Goal: Task Accomplishment & Management: Use online tool/utility

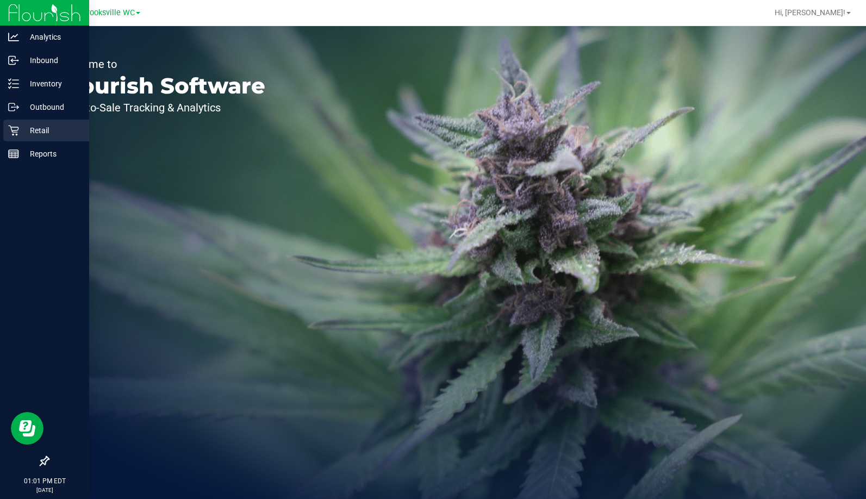
click at [39, 128] on p "Retail" at bounding box center [51, 130] width 65 height 13
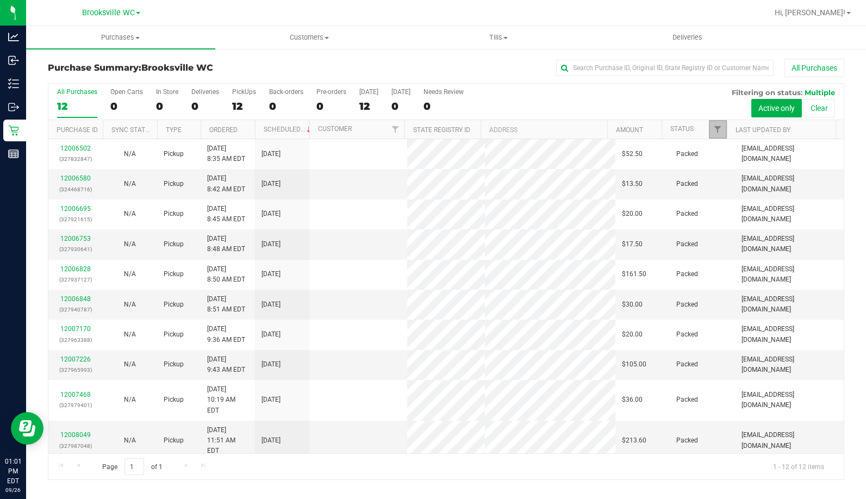
click at [720, 130] on span "Filter" at bounding box center [717, 129] width 9 height 9
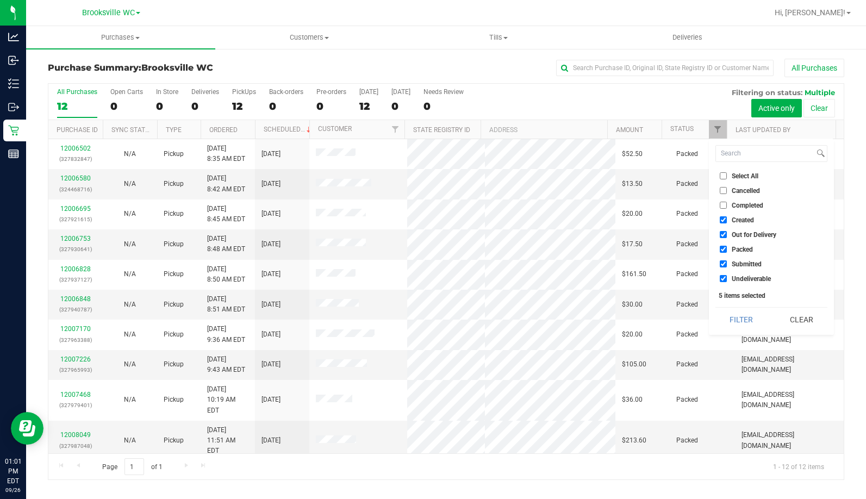
click at [741, 218] on span "Created" at bounding box center [743, 220] width 22 height 7
click at [727, 218] on input "Created" at bounding box center [723, 219] width 7 height 7
checkbox input "false"
click at [745, 234] on span "Out for Delivery" at bounding box center [754, 235] width 45 height 7
click at [727, 234] on input "Out for Delivery" at bounding box center [723, 234] width 7 height 7
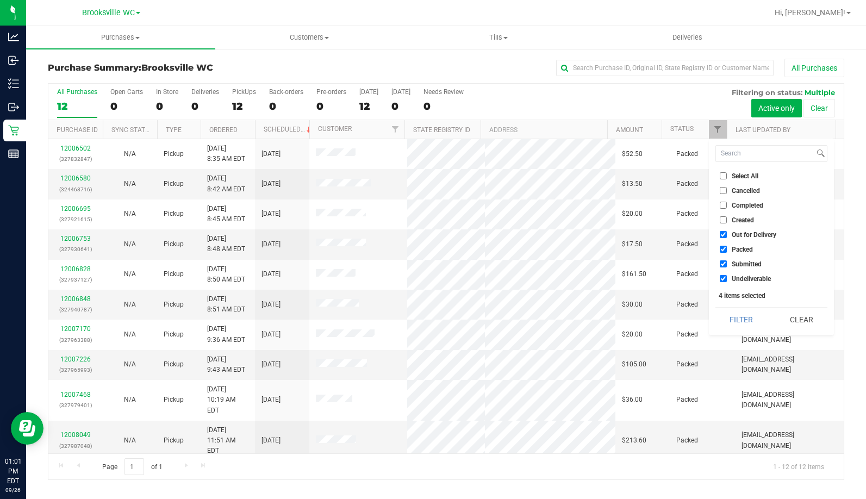
checkbox input "false"
click at [741, 248] on span "Packed" at bounding box center [742, 249] width 21 height 7
click at [727, 248] on input "Packed" at bounding box center [723, 249] width 7 height 7
checkbox input "false"
click at [745, 278] on span "Undeliverable" at bounding box center [751, 279] width 39 height 7
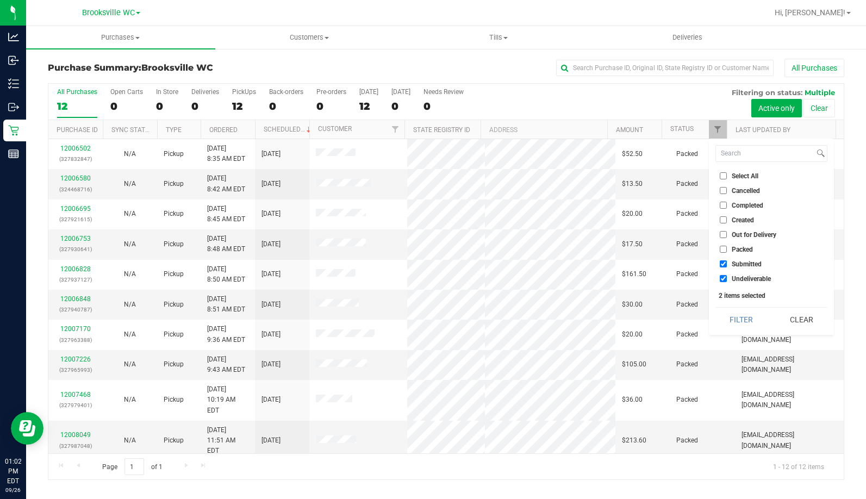
click at [727, 278] on input "Undeliverable" at bounding box center [723, 278] width 7 height 7
checkbox input "false"
click at [748, 327] on button "Filter" at bounding box center [741, 320] width 52 height 24
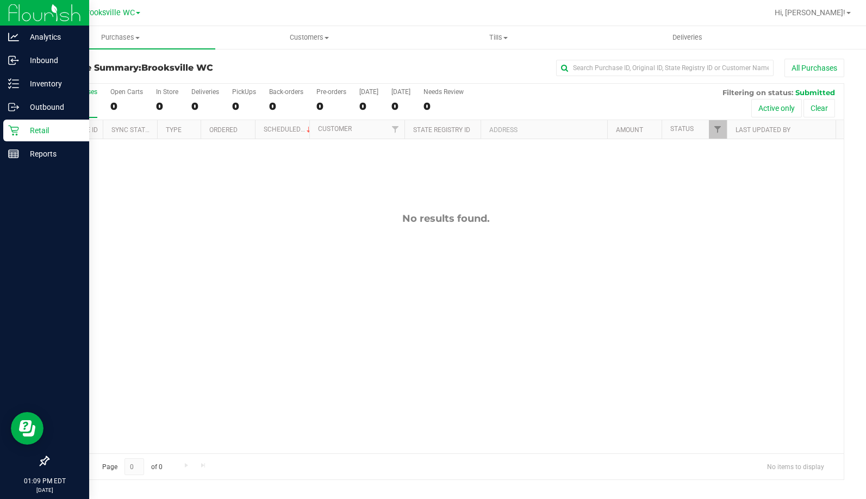
click at [42, 257] on div at bounding box center [44, 308] width 89 height 284
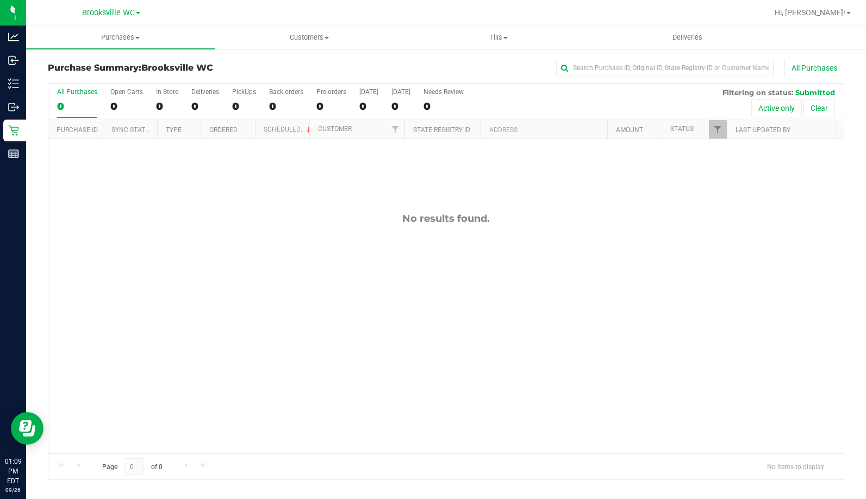
drag, startPoint x: 245, startPoint y: 29, endPoint x: 171, endPoint y: 253, distance: 235.6
click at [171, 253] on div "No results found." at bounding box center [445, 333] width 795 height 388
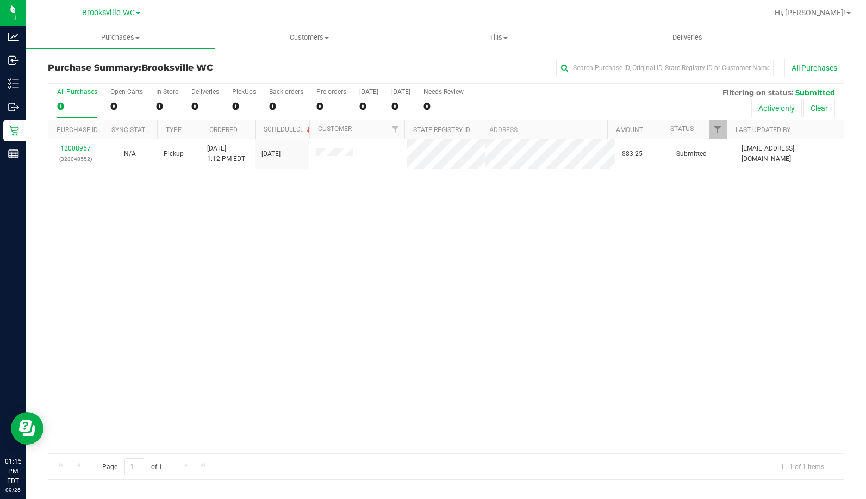
drag, startPoint x: 149, startPoint y: 203, endPoint x: 154, endPoint y: 187, distance: 16.3
click at [149, 203] on div "12008957 (328048552) N/A Pickup 9/26/2025 1:12 PM EDT 9/26/2025 $83.25 Submitte…" at bounding box center [445, 296] width 795 height 314
click at [117, 252] on div "12008957 (328048552) N/A Pickup 9/26/2025 1:12 PM EDT 9/26/2025 $83.25 Submitte…" at bounding box center [445, 296] width 795 height 314
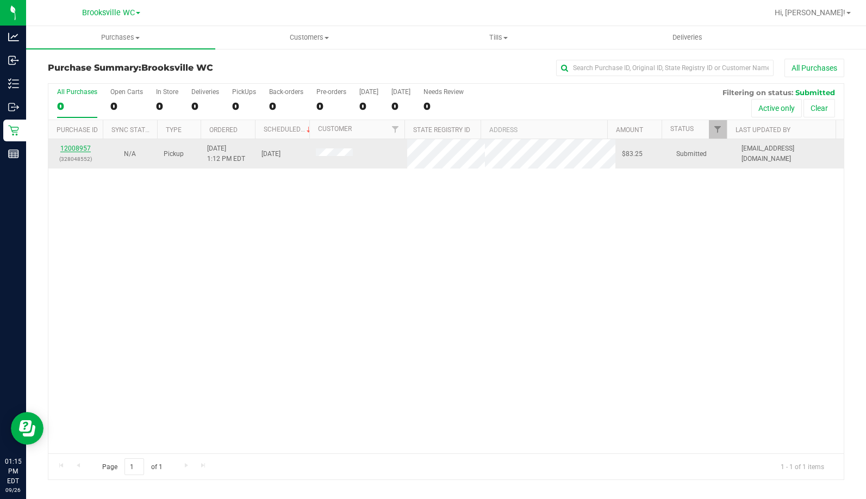
click at [73, 148] on link "12008957" at bounding box center [75, 149] width 30 height 8
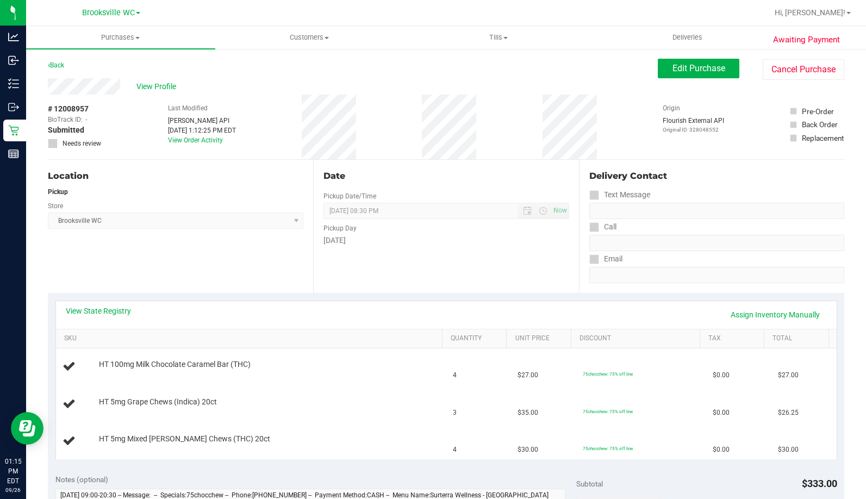
click at [272, 286] on div "Location Pickup Store Brooksville WC Select Store Bonita Springs WC Boynton Bea…" at bounding box center [180, 226] width 265 height 133
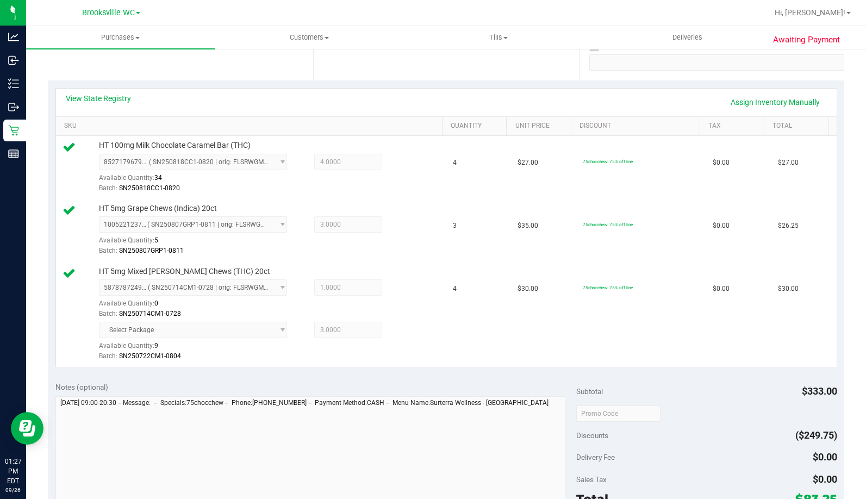
scroll to position [380, 0]
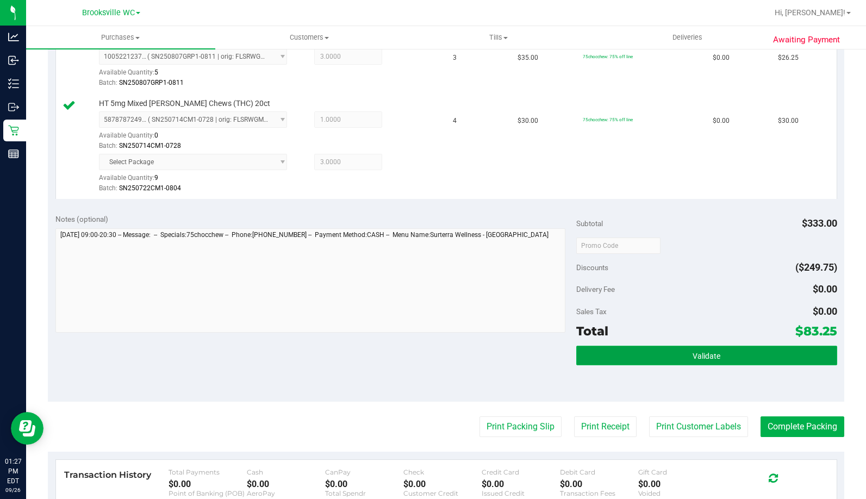
click at [628, 363] on button "Validate" at bounding box center [706, 356] width 260 height 20
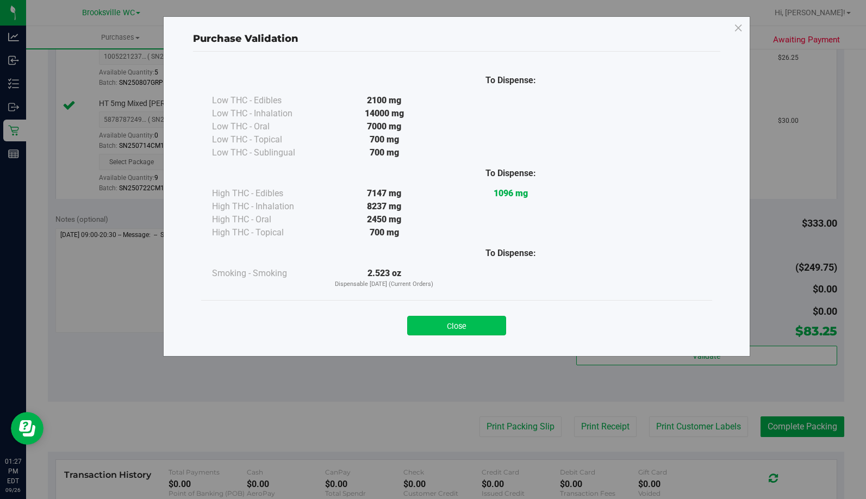
click at [484, 327] on button "Close" at bounding box center [456, 326] width 99 height 20
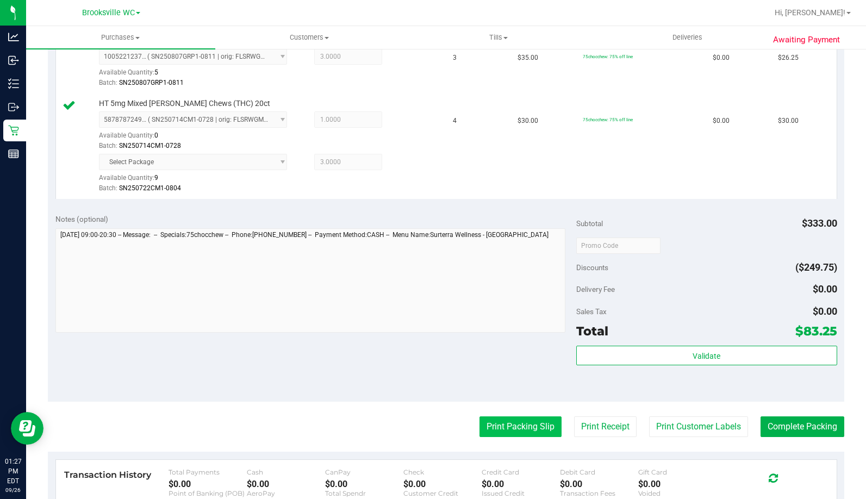
click at [517, 421] on button "Print Packing Slip" at bounding box center [520, 426] width 82 height 21
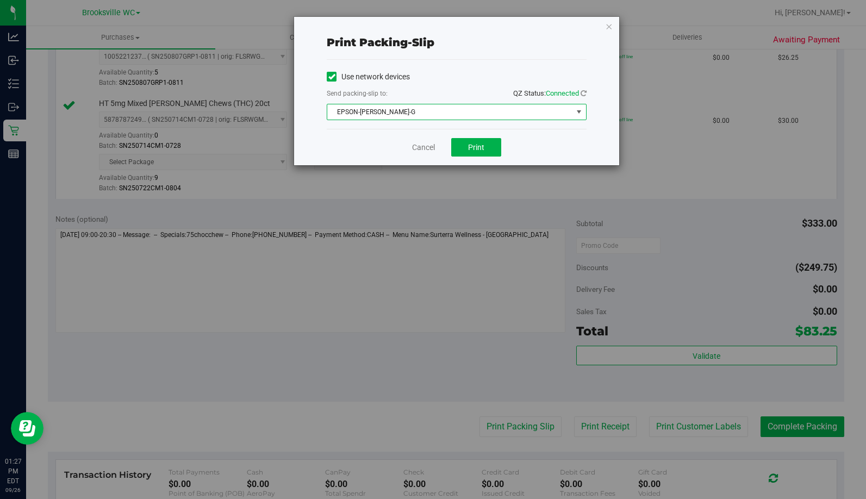
click at [480, 117] on span "EPSON-BECKY-G" at bounding box center [449, 111] width 245 height 15
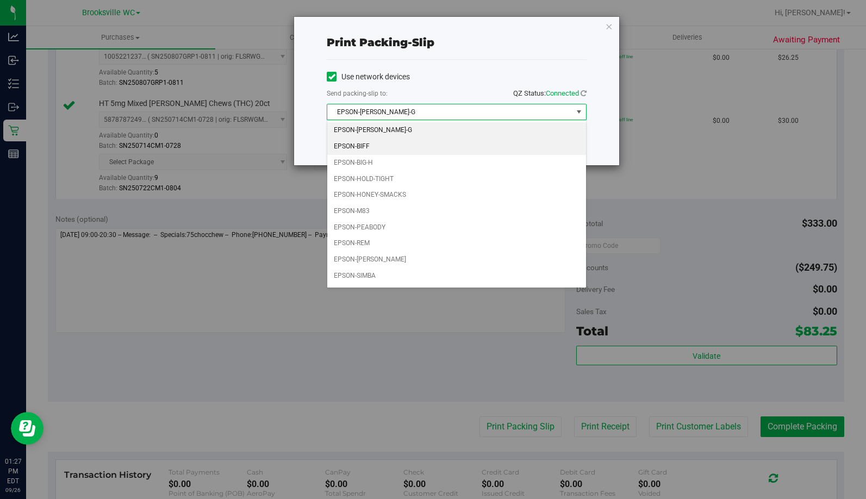
click at [388, 142] on li "EPSON-BIFF" at bounding box center [456, 147] width 259 height 16
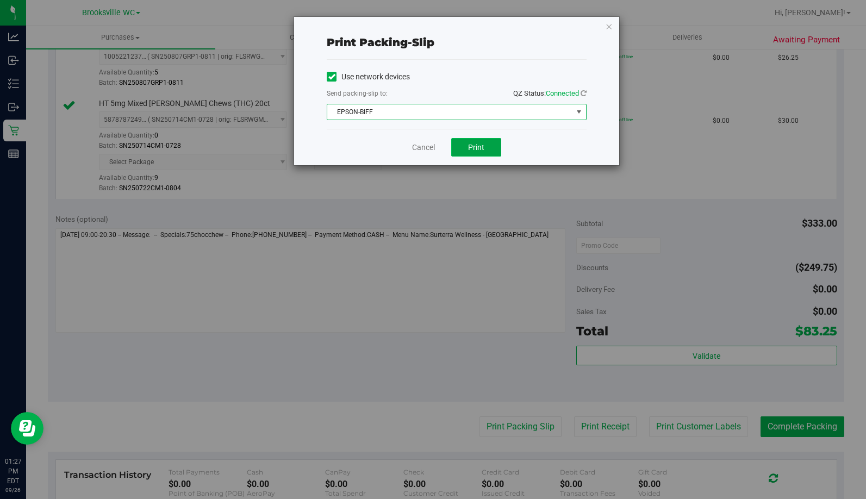
click at [472, 147] on span "Print" at bounding box center [476, 147] width 16 height 9
click at [609, 23] on icon "button" at bounding box center [609, 26] width 8 height 13
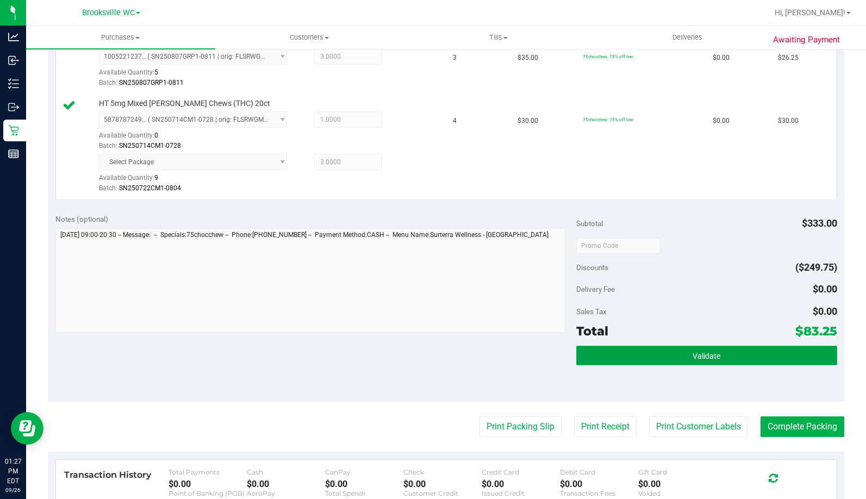
click at [648, 347] on button "Validate" at bounding box center [706, 356] width 260 height 20
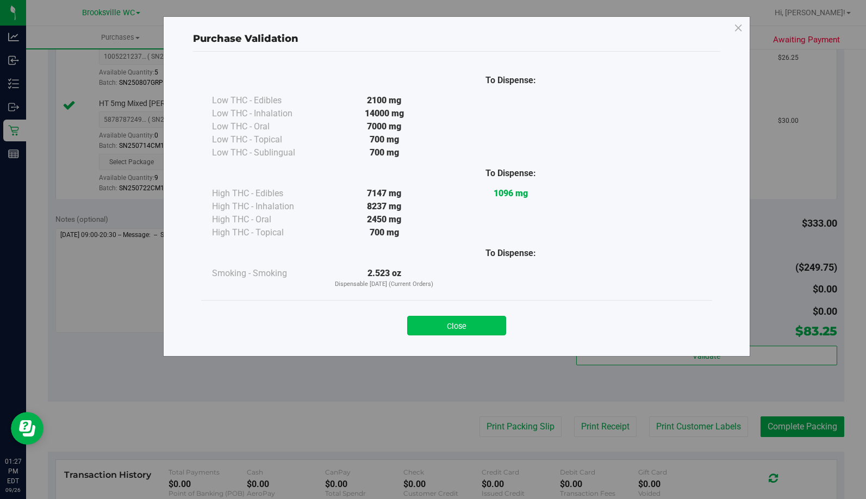
click at [478, 320] on button "Close" at bounding box center [456, 326] width 99 height 20
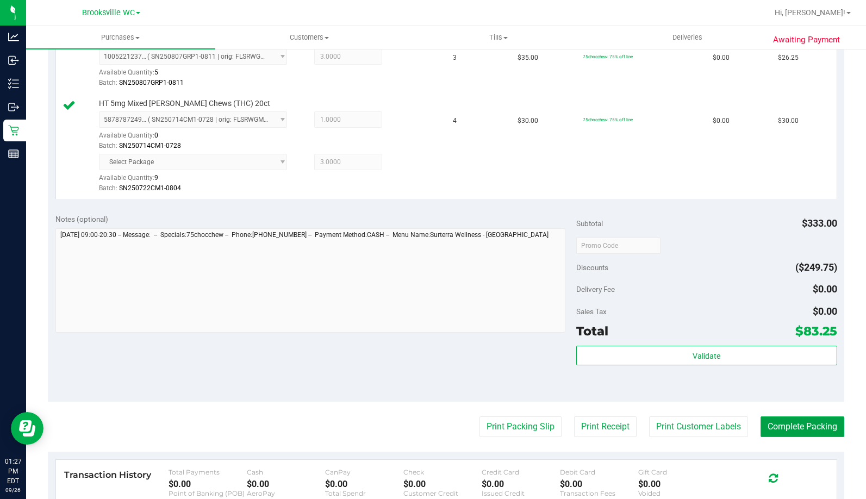
click at [810, 427] on button "Complete Packing" at bounding box center [802, 426] width 84 height 21
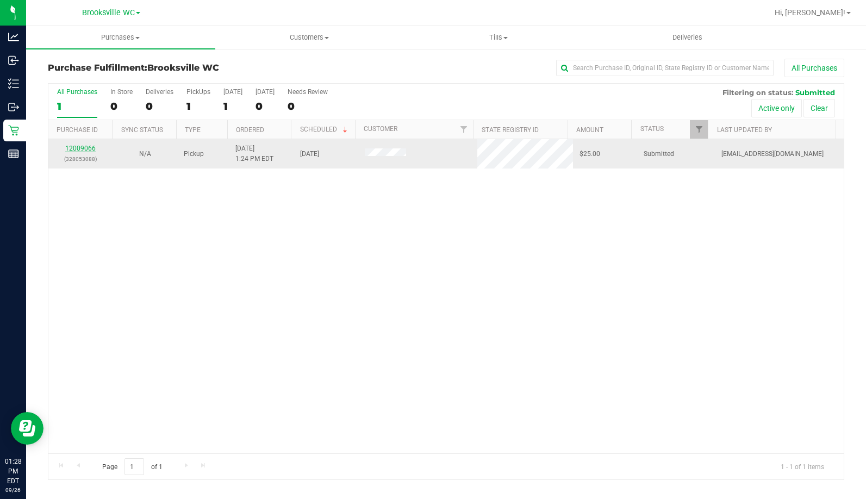
click at [89, 146] on link "12009066" at bounding box center [80, 149] width 30 height 8
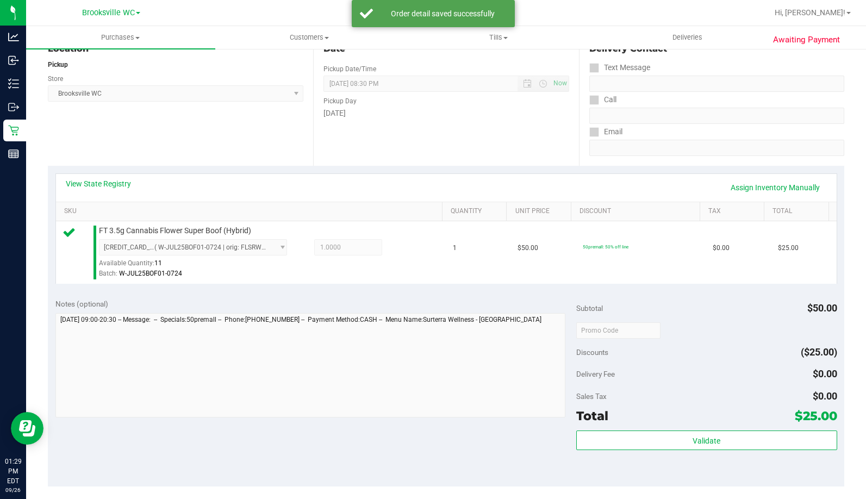
scroll to position [380, 0]
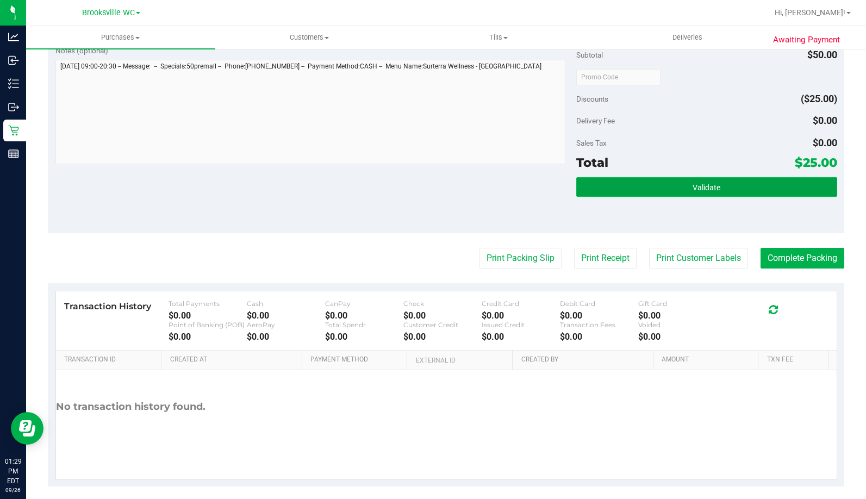
click at [625, 184] on button "Validate" at bounding box center [706, 187] width 260 height 20
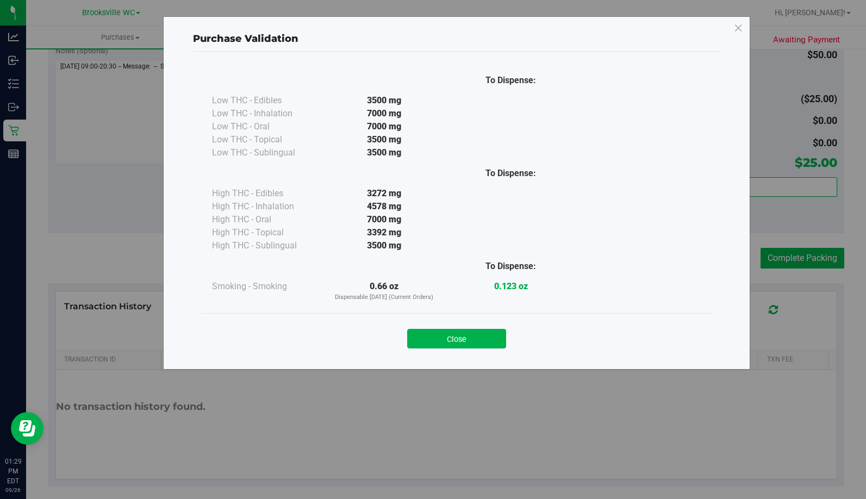
click at [439, 349] on div "Close" at bounding box center [456, 335] width 511 height 44
click at [448, 342] on button "Close" at bounding box center [456, 339] width 99 height 20
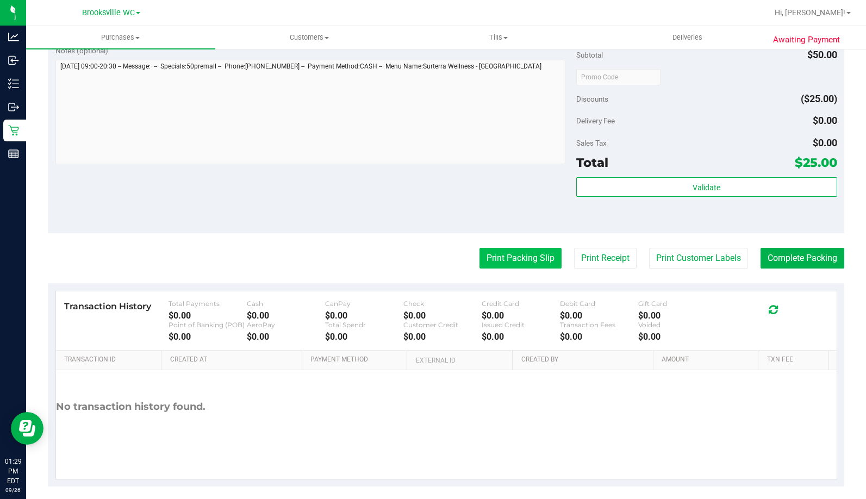
click at [497, 265] on button "Print Packing Slip" at bounding box center [520, 258] width 82 height 21
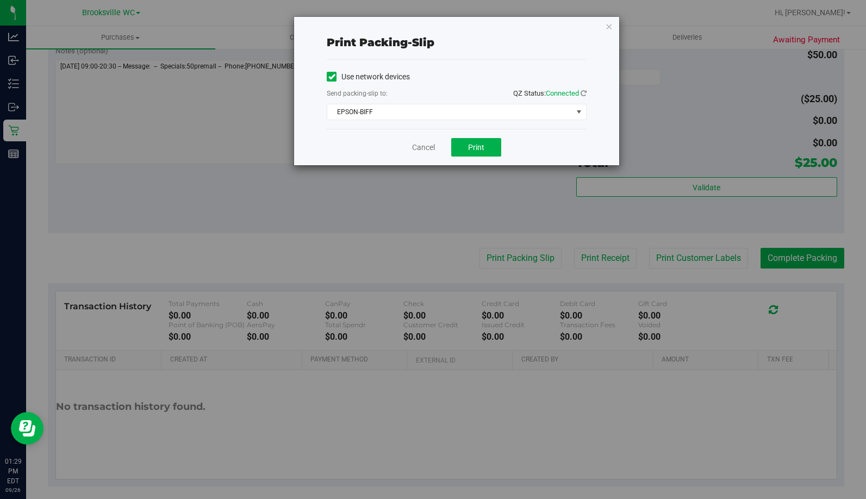
drag, startPoint x: 488, startPoint y: 149, endPoint x: 359, endPoint y: 149, distance: 128.3
click at [359, 149] on div "Cancel Print" at bounding box center [457, 147] width 260 height 36
click at [471, 147] on span "Print" at bounding box center [476, 147] width 16 height 9
click at [607, 29] on icon "button" at bounding box center [609, 26] width 8 height 13
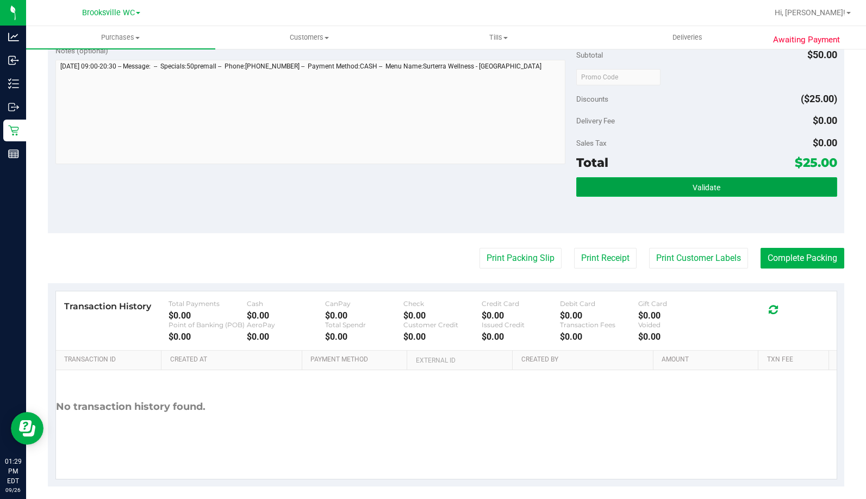
click at [660, 196] on button "Validate" at bounding box center [706, 187] width 260 height 20
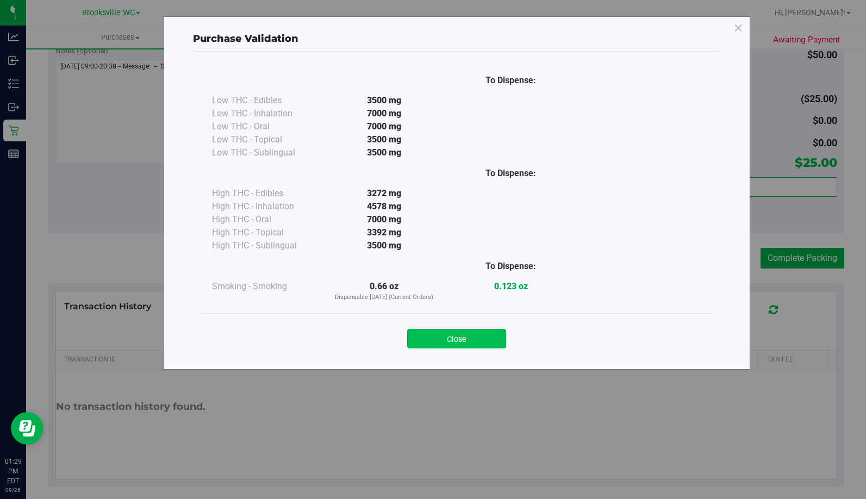
click at [457, 340] on button "Close" at bounding box center [456, 339] width 99 height 20
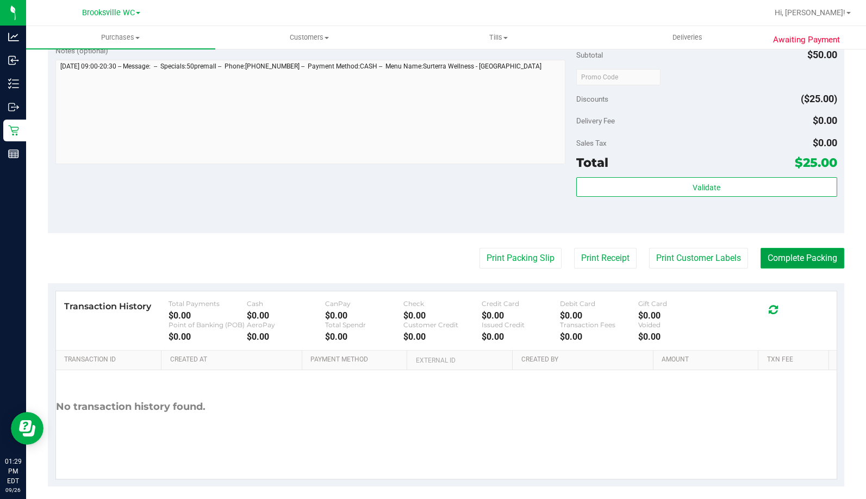
click at [797, 257] on button "Complete Packing" at bounding box center [802, 258] width 84 height 21
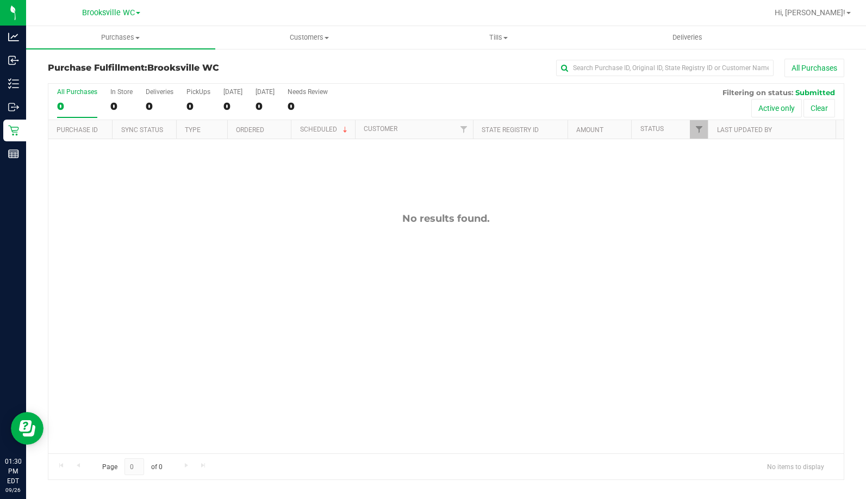
click at [106, 263] on div "No results found." at bounding box center [445, 333] width 795 height 388
click at [141, 233] on div "No results found." at bounding box center [445, 333] width 795 height 388
click at [90, 242] on div "No results found." at bounding box center [445, 333] width 795 height 388
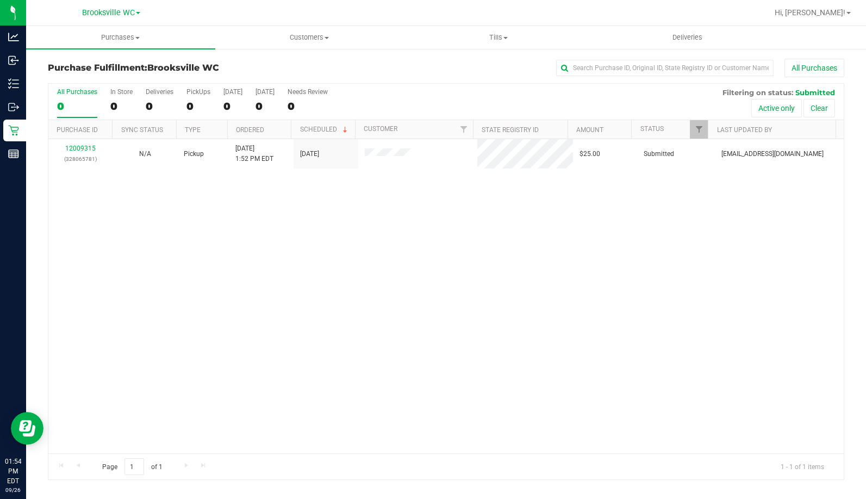
click at [41, 277] on div "All Purchases 0 In Store 0 Deliveries 0 PickUps 0 Today 0 Tomorrow 0 Needs Revi…" at bounding box center [446, 281] width 813 height 397
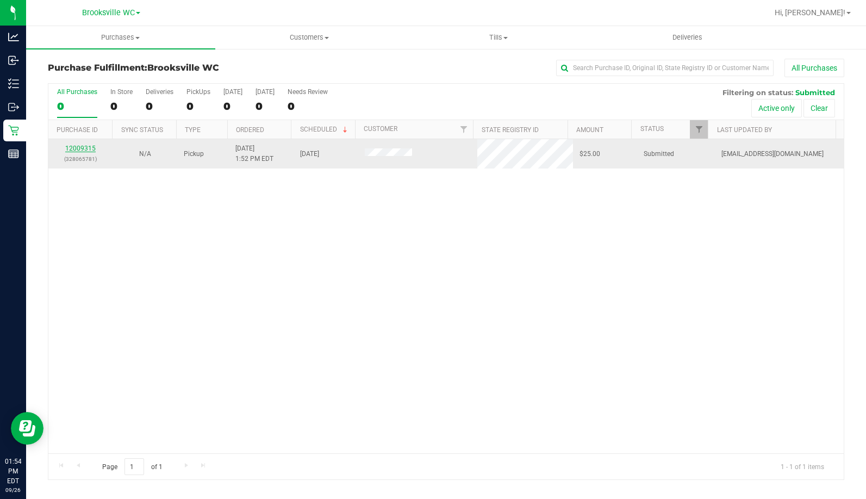
click at [79, 146] on link "12009315" at bounding box center [80, 149] width 30 height 8
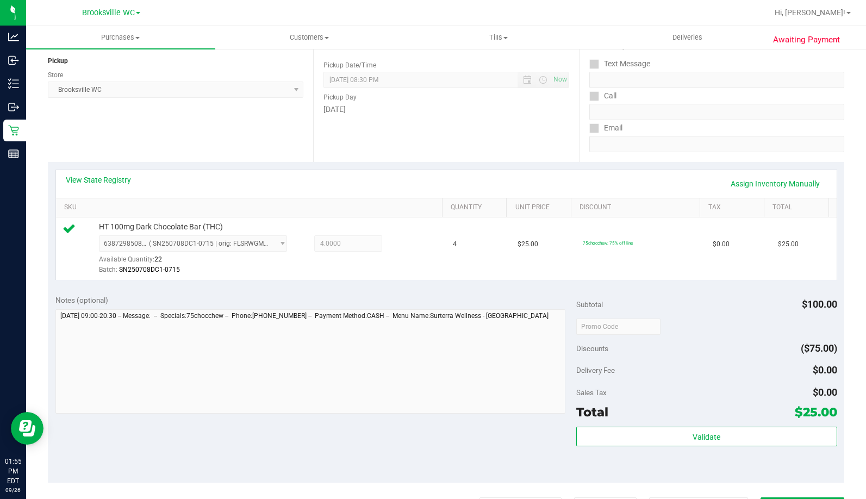
scroll to position [326, 0]
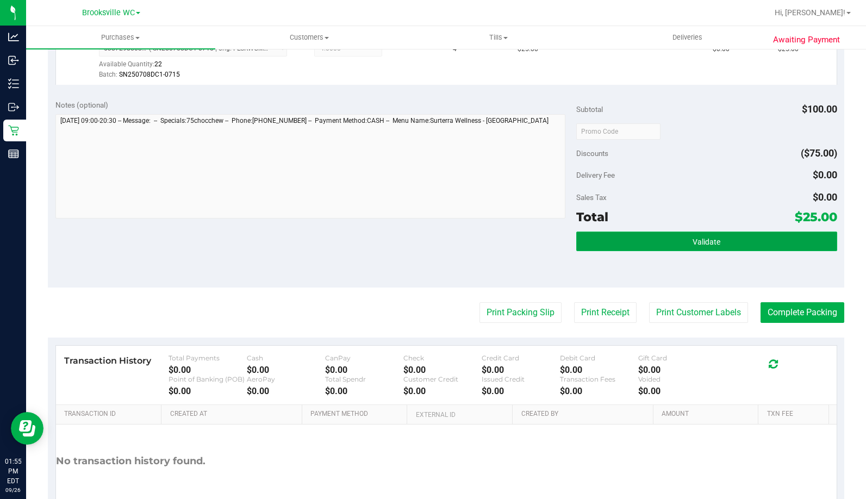
click at [632, 249] on button "Validate" at bounding box center [706, 242] width 260 height 20
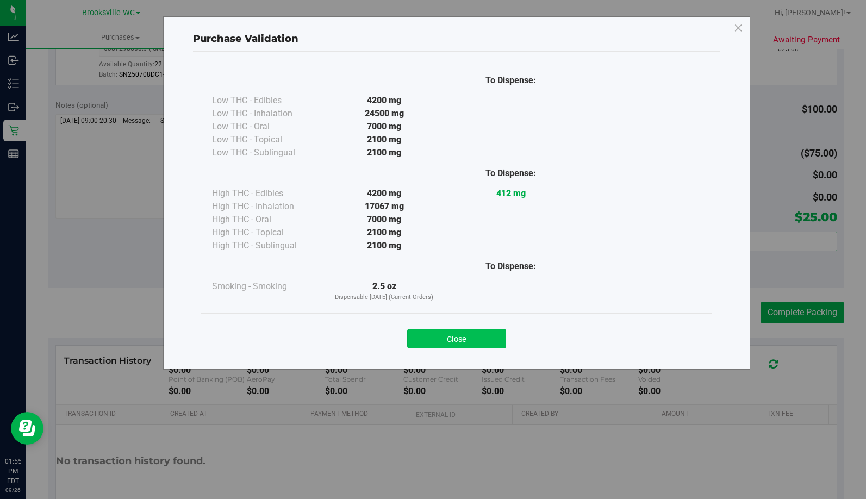
click at [483, 340] on button "Close" at bounding box center [456, 339] width 99 height 20
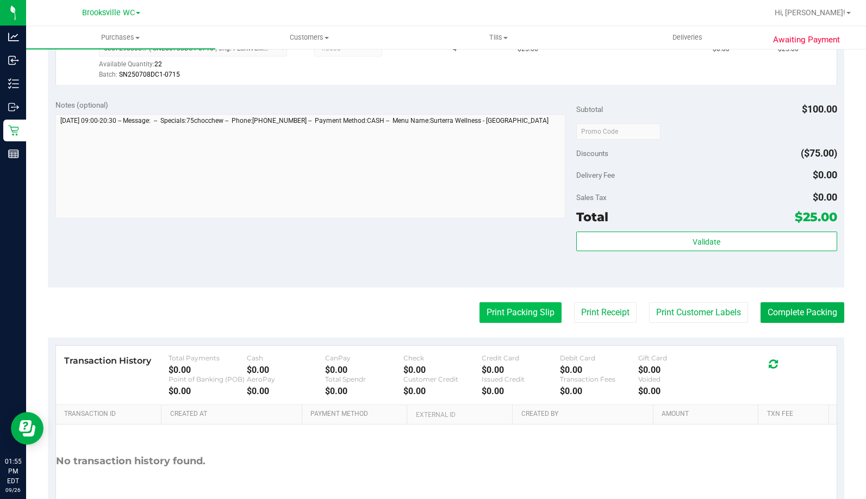
click at [511, 313] on button "Print Packing Slip" at bounding box center [520, 312] width 82 height 21
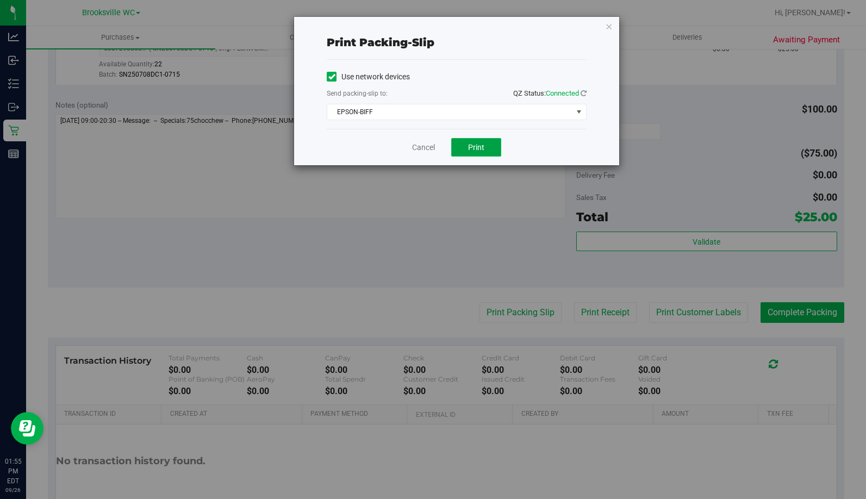
click at [477, 145] on span "Print" at bounding box center [476, 147] width 16 height 9
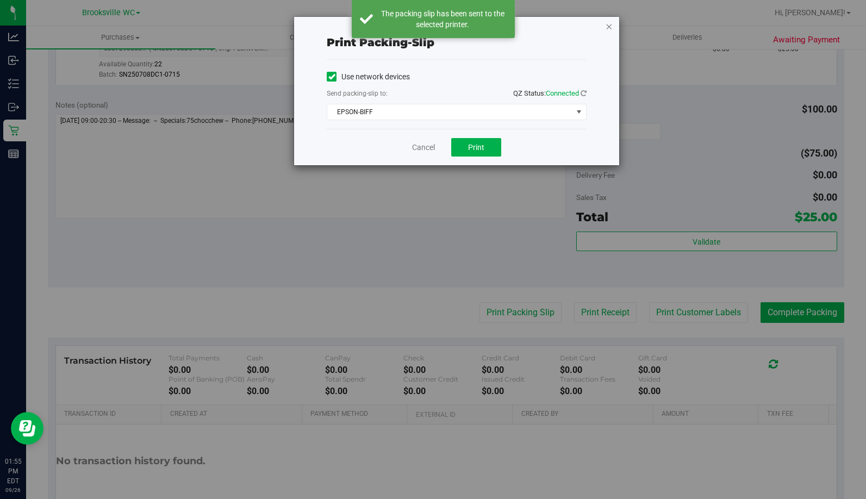
click at [611, 29] on icon "button" at bounding box center [609, 26] width 8 height 13
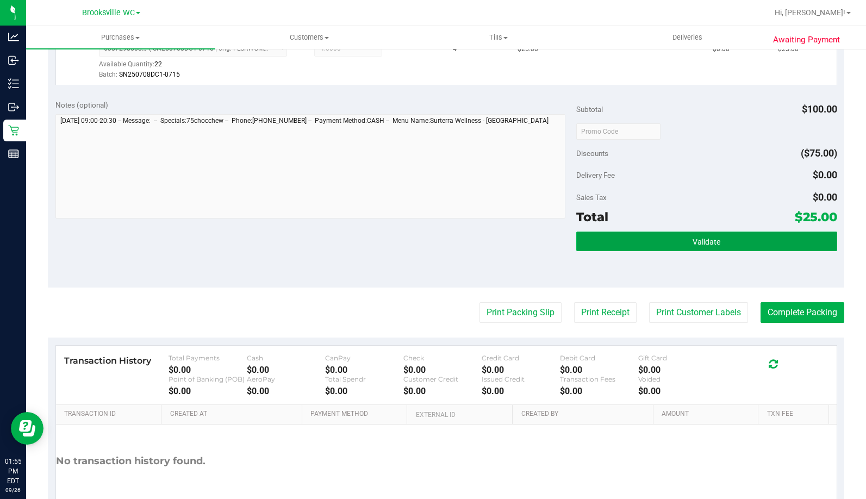
click at [642, 245] on button "Validate" at bounding box center [706, 242] width 260 height 20
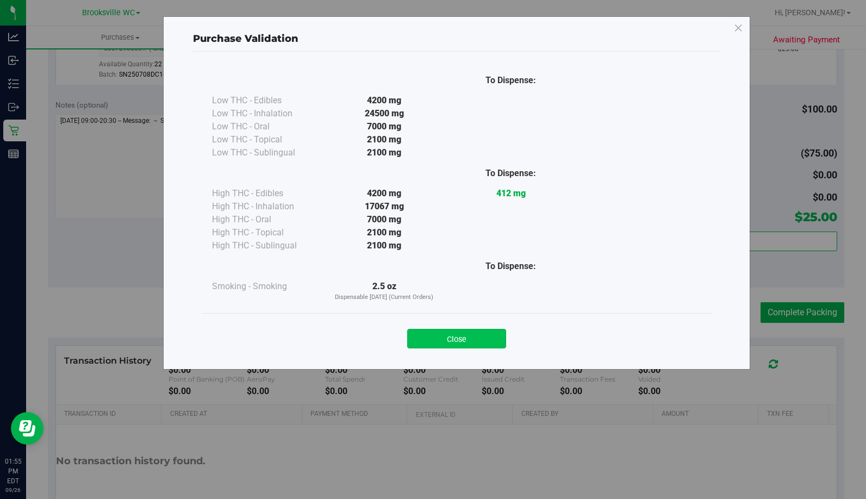
drag, startPoint x: 475, startPoint y: 326, endPoint x: 469, endPoint y: 338, distance: 13.9
click at [471, 336] on div "Close" at bounding box center [456, 335] width 495 height 27
click at [469, 339] on button "Close" at bounding box center [456, 339] width 99 height 20
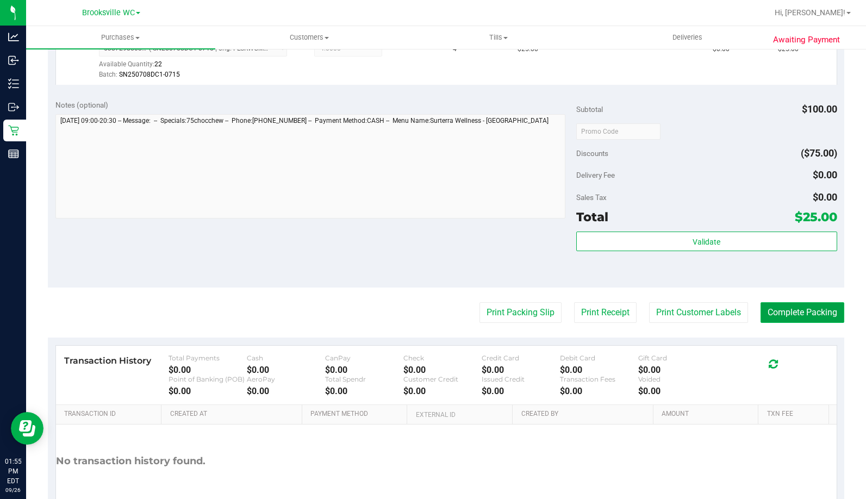
click at [804, 315] on button "Complete Packing" at bounding box center [802, 312] width 84 height 21
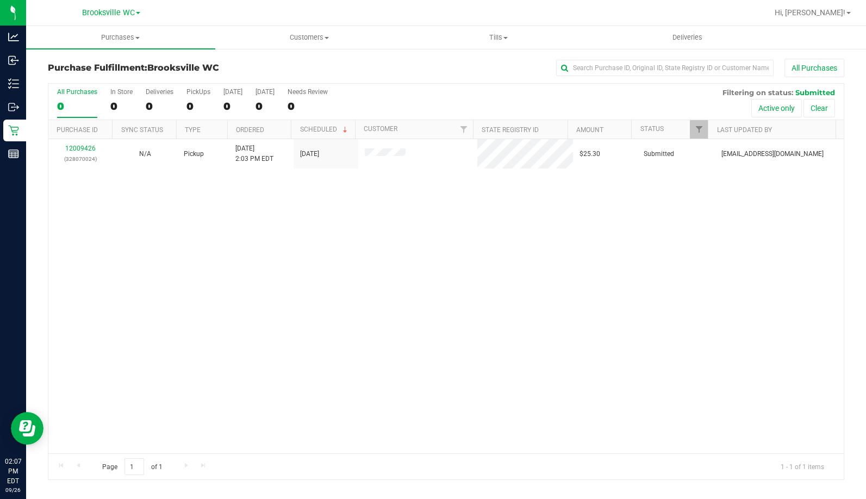
click at [158, 177] on div "12009426 (328070024) N/A Pickup 9/26/2025 2:03 PM EDT 9/26/2025 $25.30 Submitte…" at bounding box center [445, 296] width 795 height 314
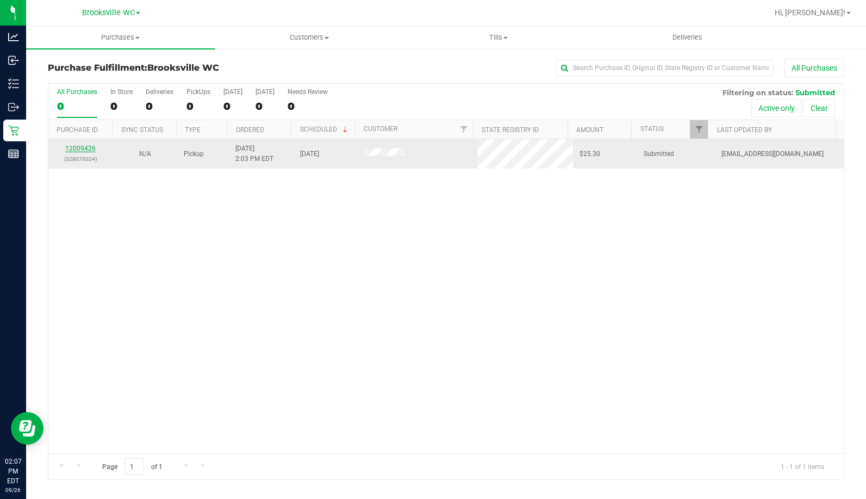
click at [81, 151] on link "12009426" at bounding box center [80, 149] width 30 height 8
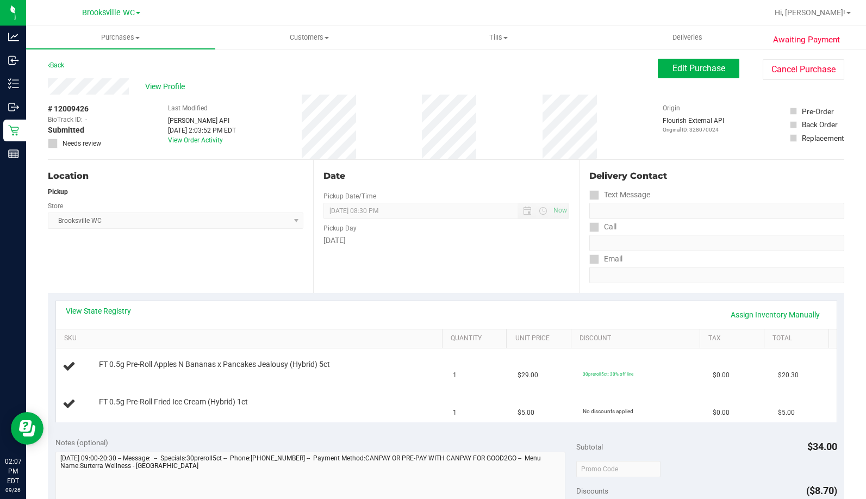
click at [245, 293] on div "View State Registry Assign Inventory Manually SKU Quantity Unit Price Discount …" at bounding box center [446, 361] width 796 height 136
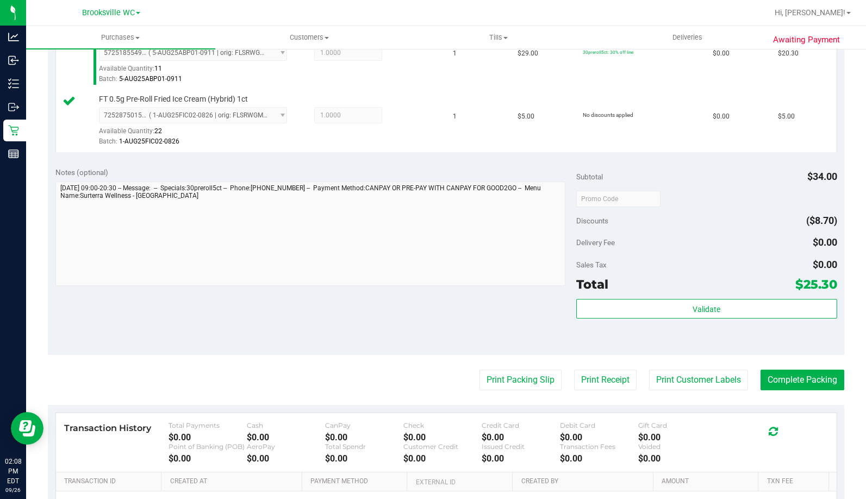
scroll to position [326, 0]
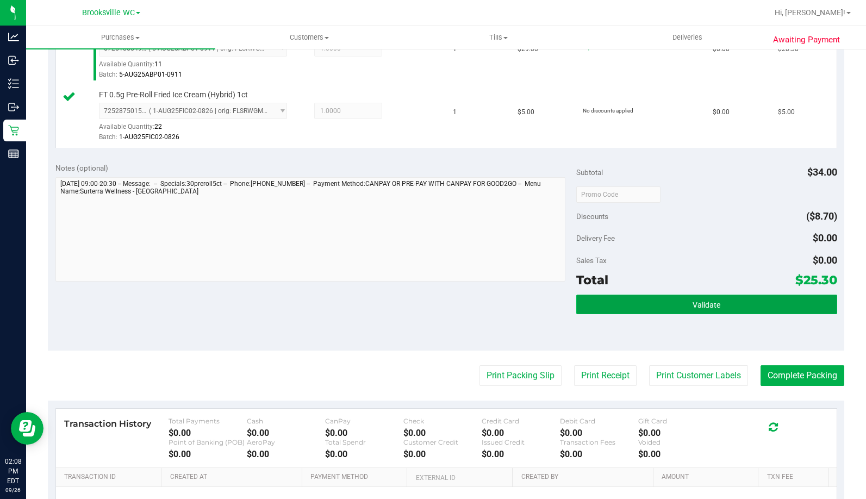
click at [598, 302] on button "Validate" at bounding box center [706, 305] width 260 height 20
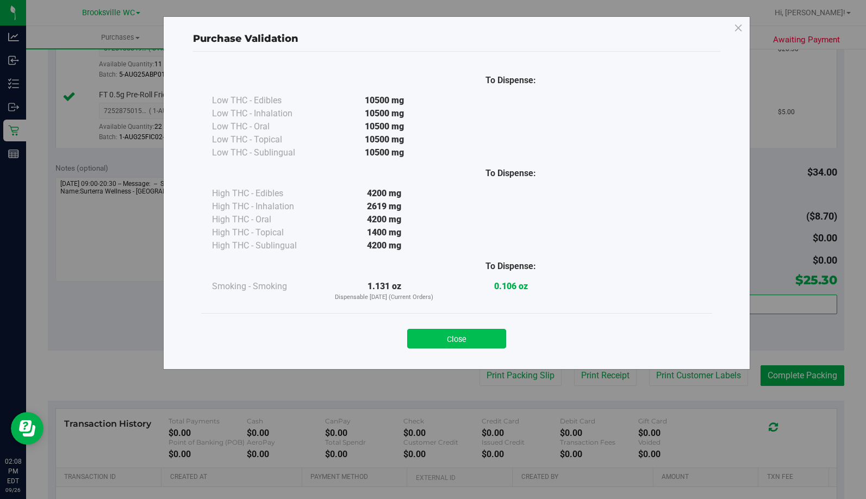
click at [477, 337] on button "Close" at bounding box center [456, 339] width 99 height 20
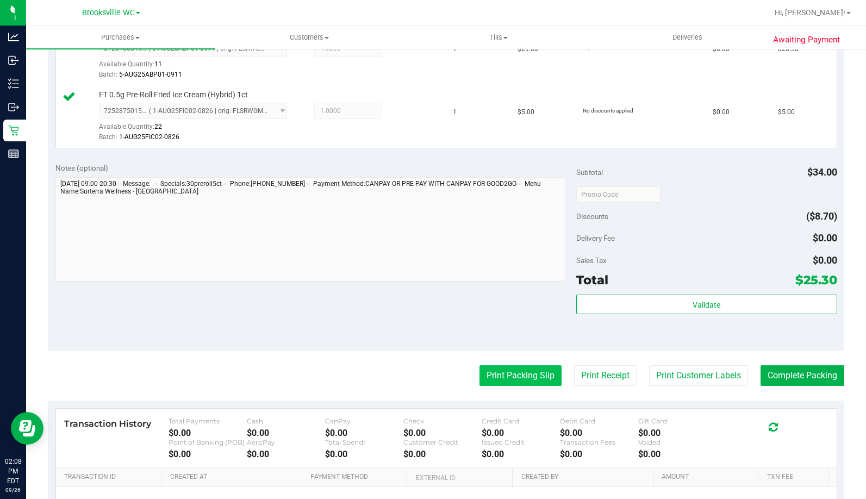
click at [518, 375] on button "Print Packing Slip" at bounding box center [520, 375] width 82 height 21
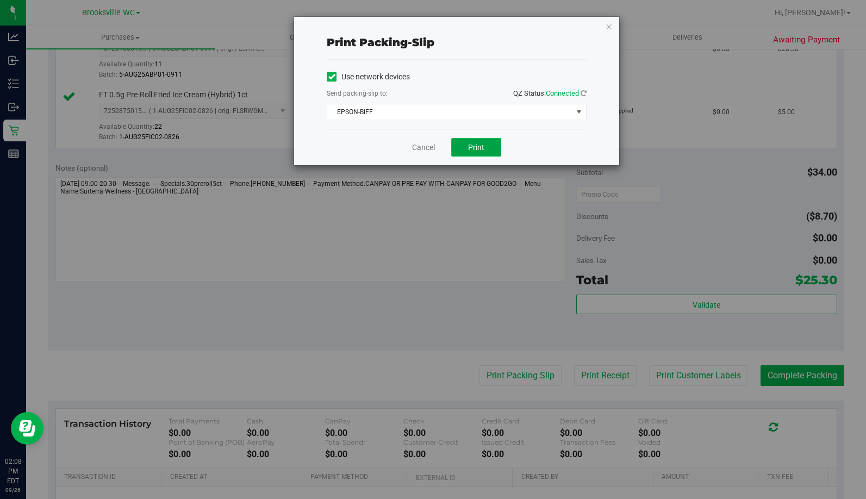
click at [482, 147] on span "Print" at bounding box center [476, 147] width 16 height 9
click at [610, 26] on icon "button" at bounding box center [609, 26] width 8 height 13
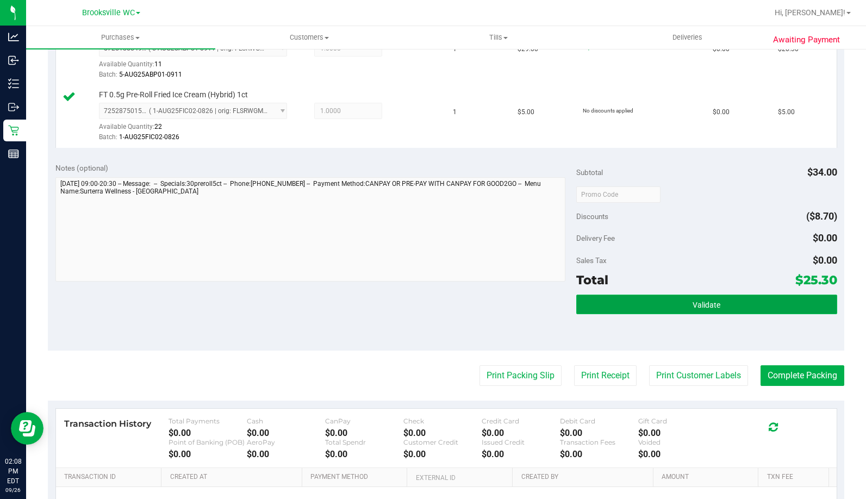
click at [707, 295] on button "Validate" at bounding box center [706, 305] width 260 height 20
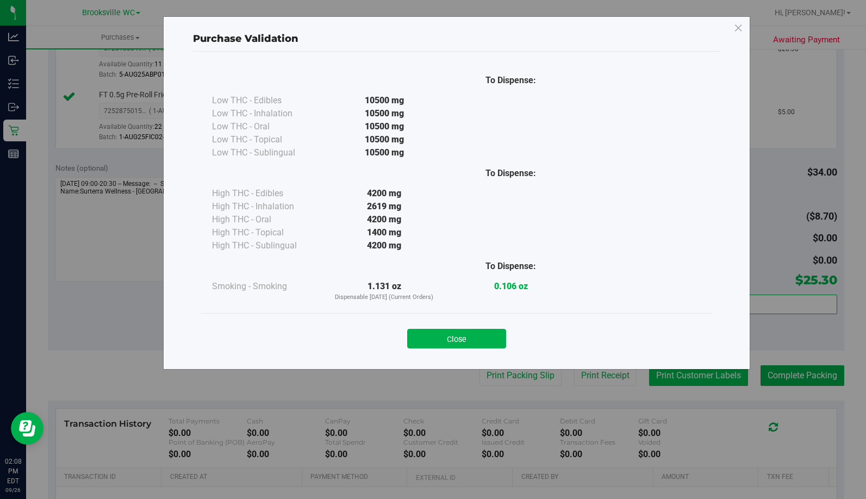
drag, startPoint x: 458, startPoint y: 341, endPoint x: 738, endPoint y: 379, distance: 282.5
click at [460, 341] on button "Close" at bounding box center [456, 339] width 99 height 20
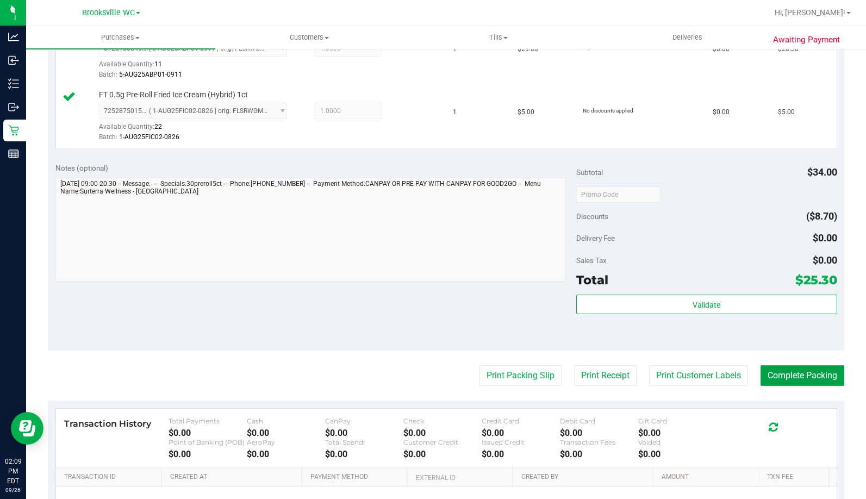
click at [795, 378] on button "Complete Packing" at bounding box center [802, 375] width 84 height 21
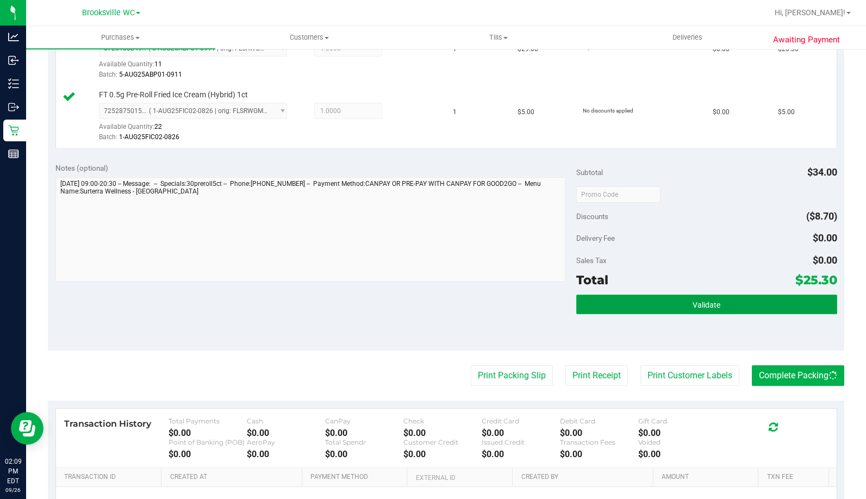
click at [722, 311] on button "Validate" at bounding box center [706, 305] width 260 height 20
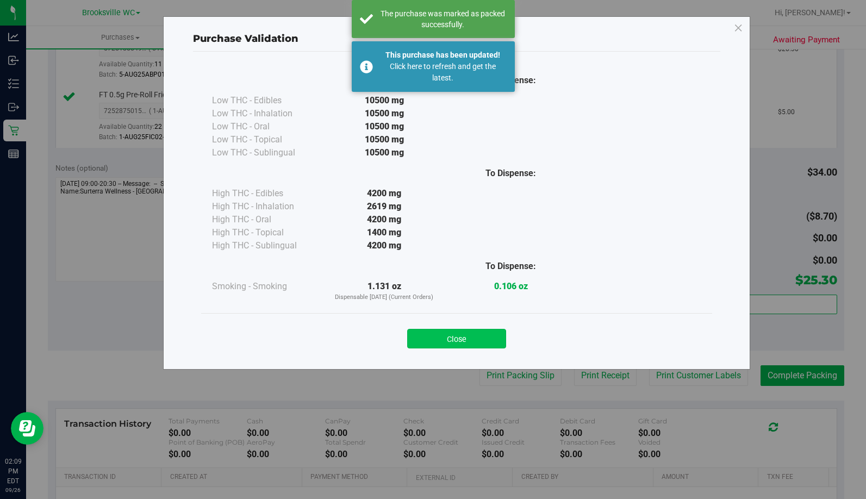
click at [464, 340] on button "Close" at bounding box center [456, 339] width 99 height 20
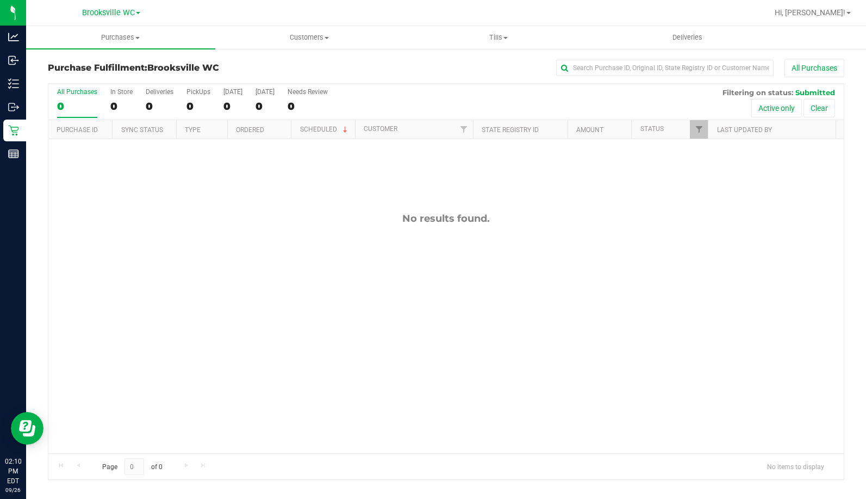
click at [104, 289] on div "No results found." at bounding box center [445, 333] width 795 height 388
drag, startPoint x: 118, startPoint y: 317, endPoint x: 250, endPoint y: 51, distance: 296.8
click at [134, 285] on div "No results found." at bounding box center [445, 333] width 795 height 388
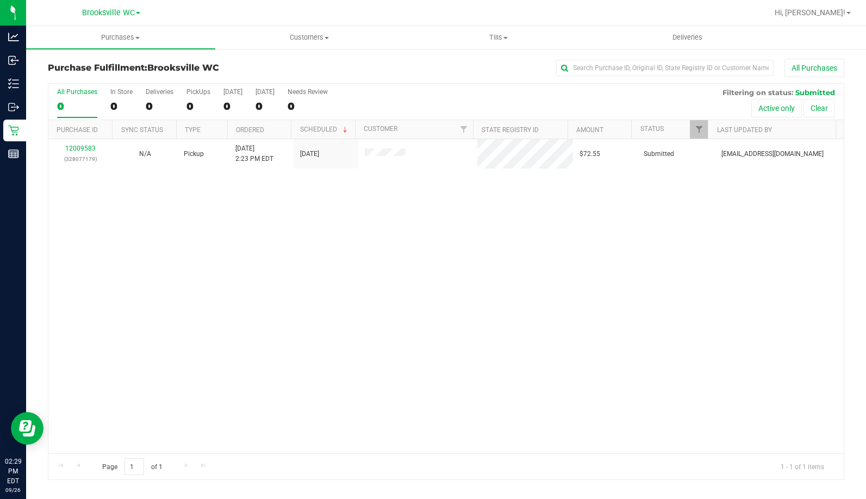
click at [106, 312] on div "12009583 (328077179) N/A Pickup 9/26/2025 2:23 PM EDT 9/26/2025 $72.55 Submitte…" at bounding box center [445, 296] width 795 height 314
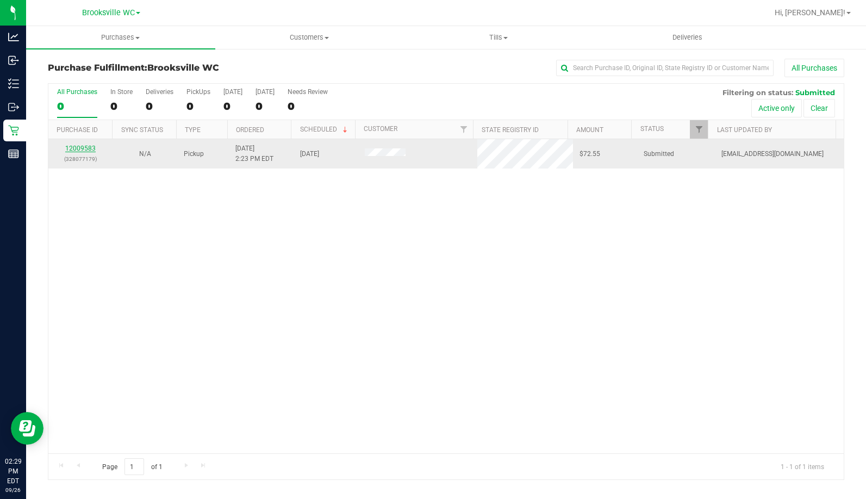
click at [78, 148] on link "12009583" at bounding box center [80, 149] width 30 height 8
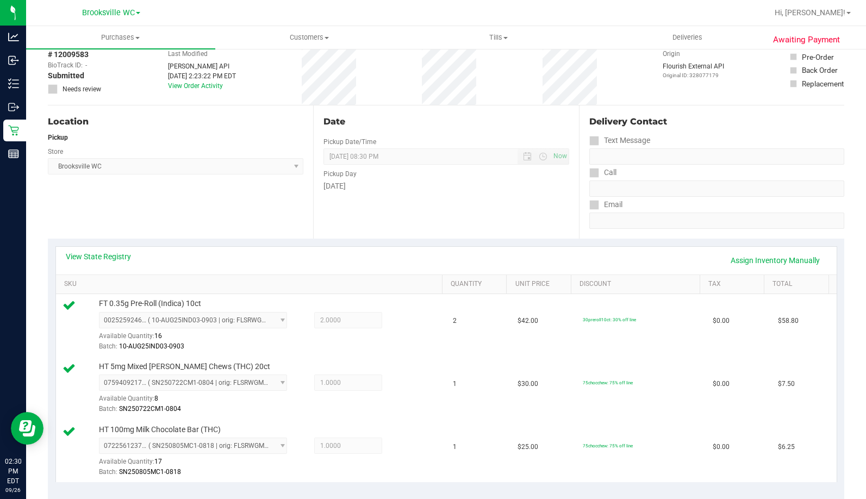
scroll to position [326, 0]
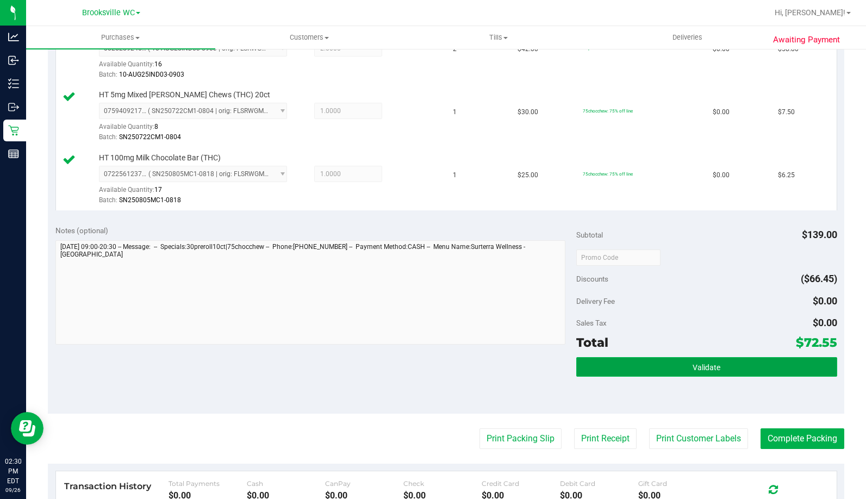
click at [619, 376] on button "Validate" at bounding box center [706, 367] width 260 height 20
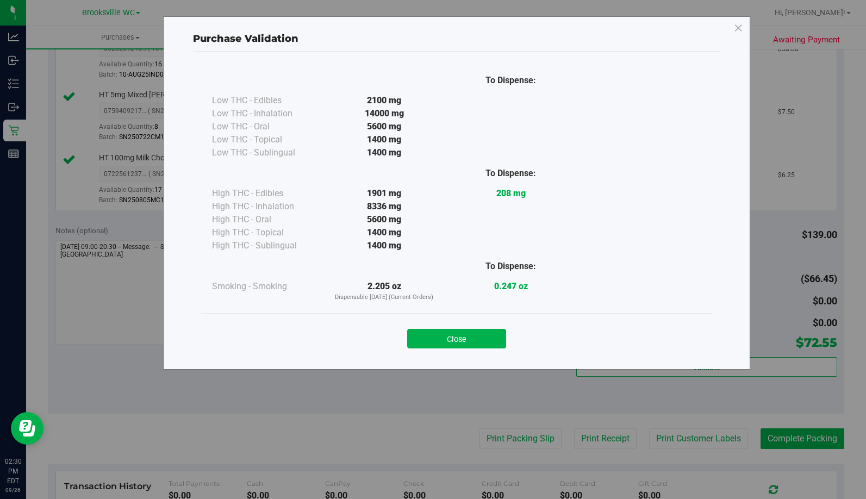
drag, startPoint x: 435, startPoint y: 339, endPoint x: 529, endPoint y: 424, distance: 126.6
click at [438, 340] on button "Close" at bounding box center [456, 339] width 99 height 20
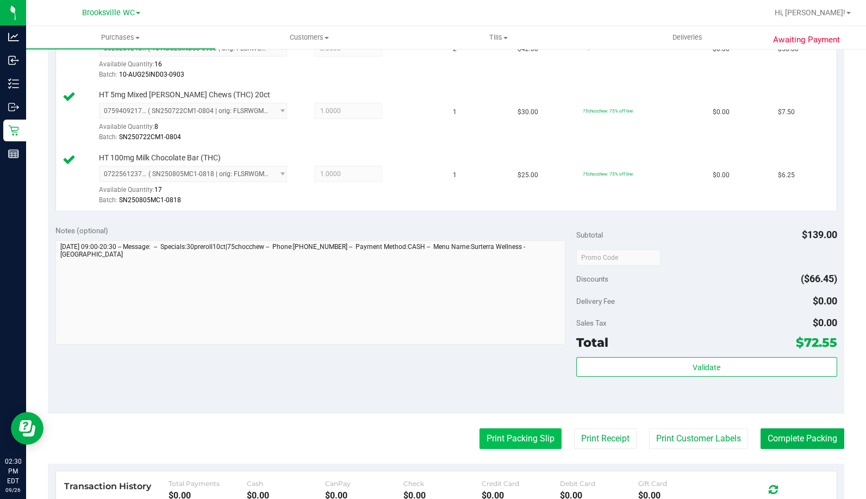
click at [520, 445] on button "Print Packing Slip" at bounding box center [520, 438] width 82 height 21
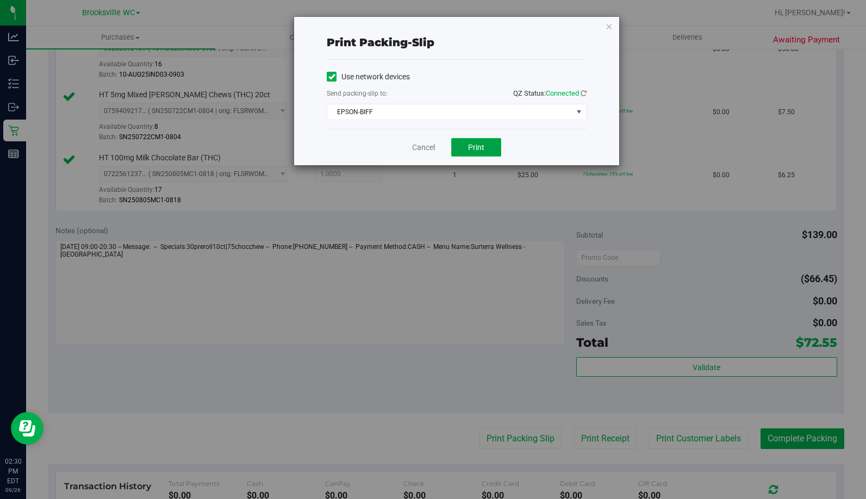
click at [478, 148] on span "Print" at bounding box center [476, 147] width 16 height 9
drag, startPoint x: 607, startPoint y: 24, endPoint x: 654, endPoint y: 224, distance: 204.9
click at [608, 24] on icon "button" at bounding box center [609, 26] width 8 height 13
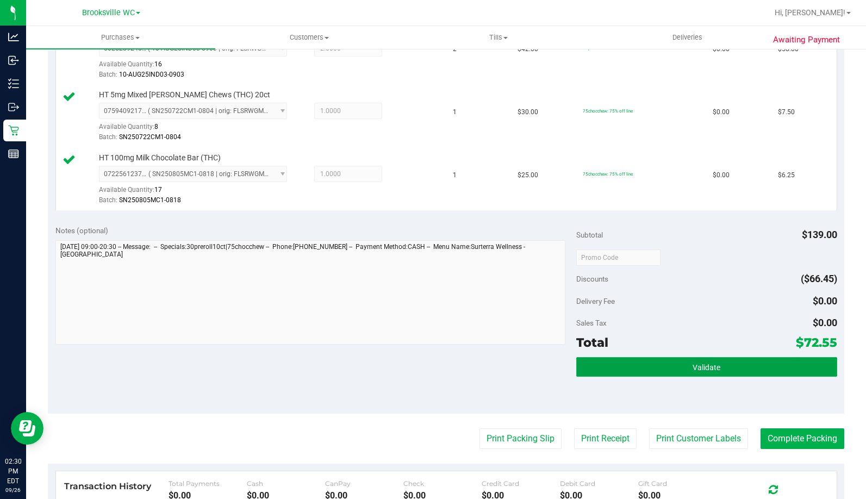
click at [710, 372] on button "Validate" at bounding box center [706, 367] width 260 height 20
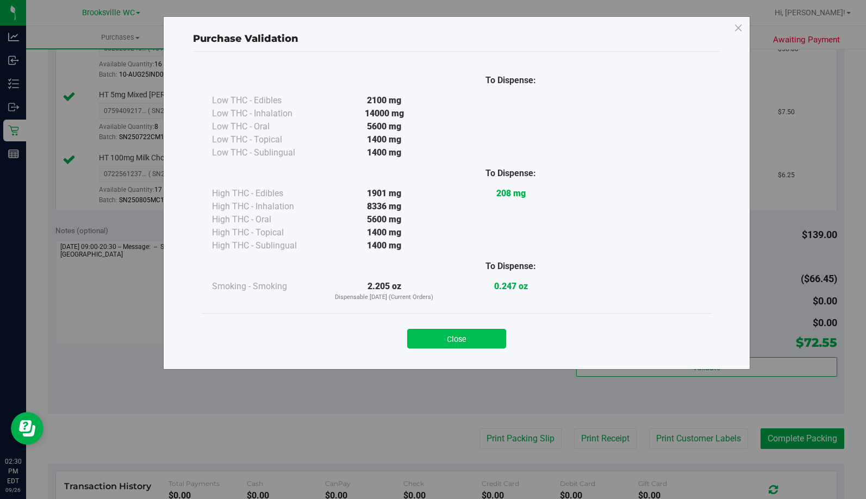
click at [483, 341] on button "Close" at bounding box center [456, 339] width 99 height 20
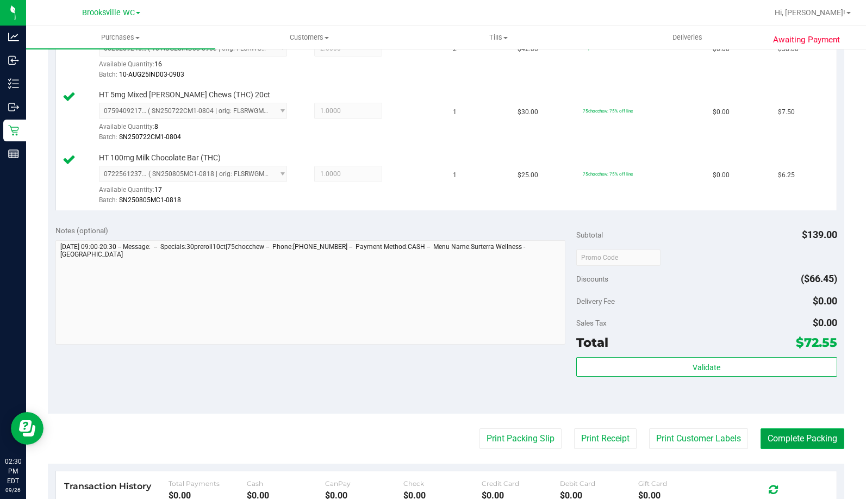
click at [788, 436] on button "Complete Packing" at bounding box center [802, 438] width 84 height 21
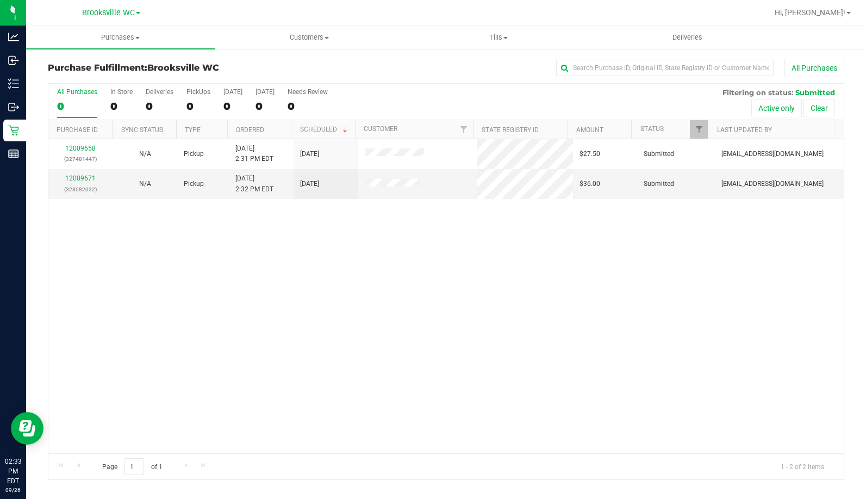
click at [142, 341] on div "12009658 (327481447) N/A Pickup 9/26/2025 2:31 PM EDT 9/26/2025 $27.50 Submitte…" at bounding box center [445, 296] width 795 height 314
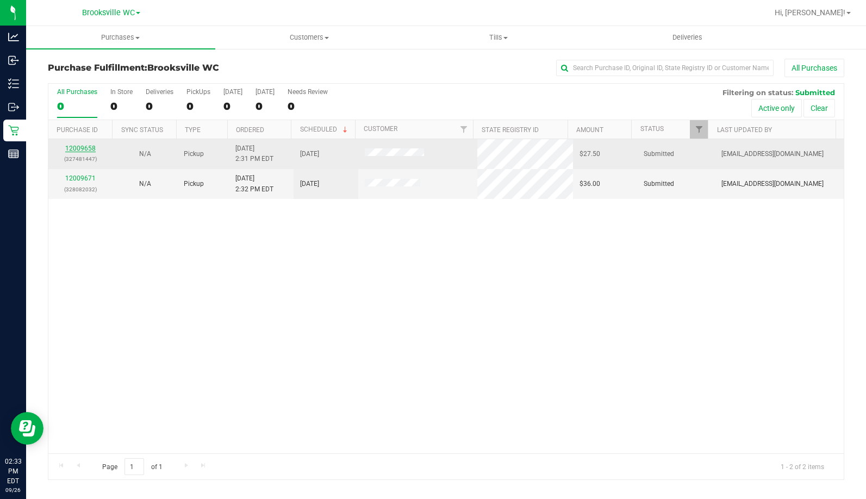
click at [84, 149] on link "12009658" at bounding box center [80, 149] width 30 height 8
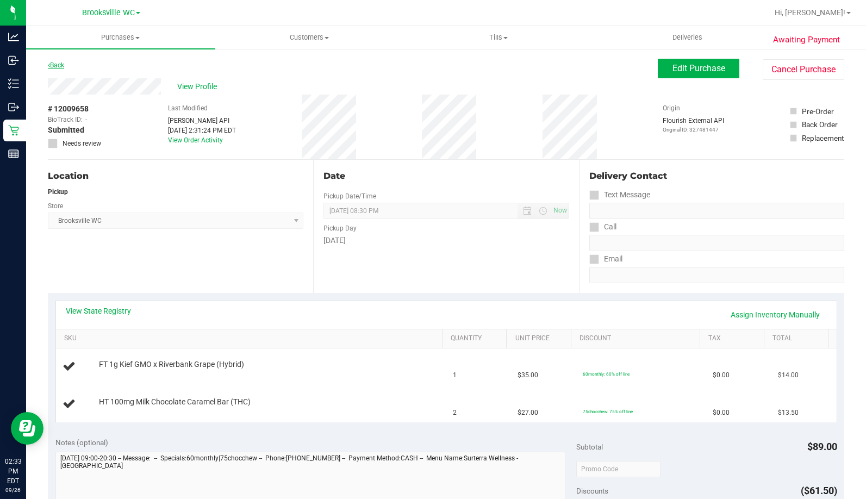
click at [61, 66] on link "Back" at bounding box center [56, 65] width 16 height 8
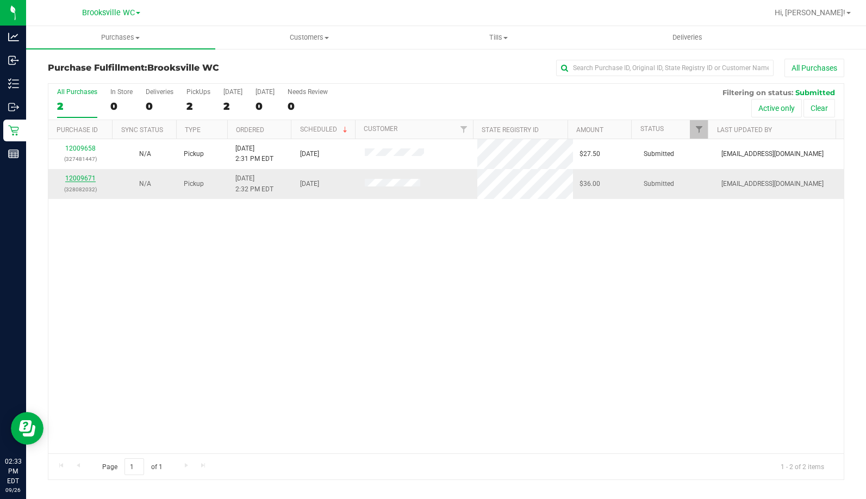
click at [82, 177] on link "12009671" at bounding box center [80, 178] width 30 height 8
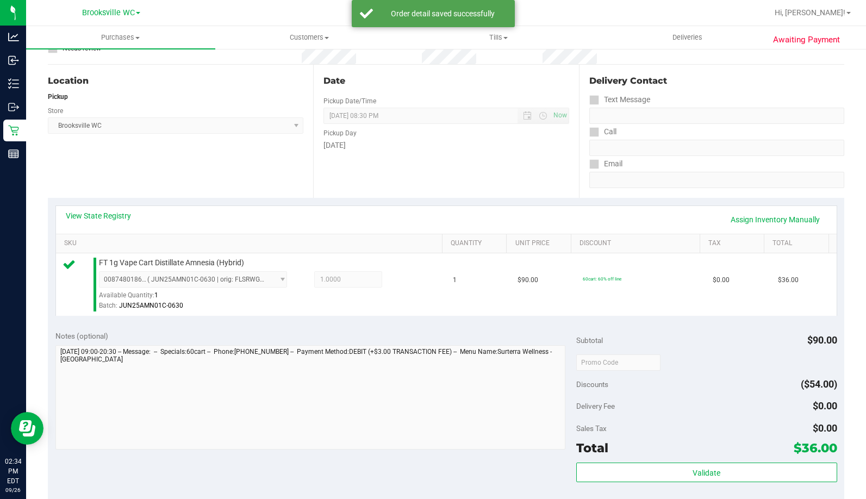
scroll to position [272, 0]
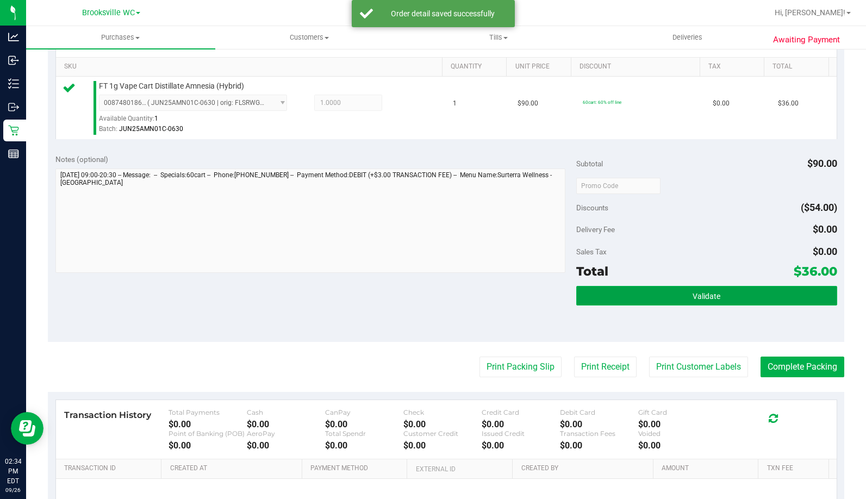
click at [623, 298] on button "Validate" at bounding box center [706, 296] width 260 height 20
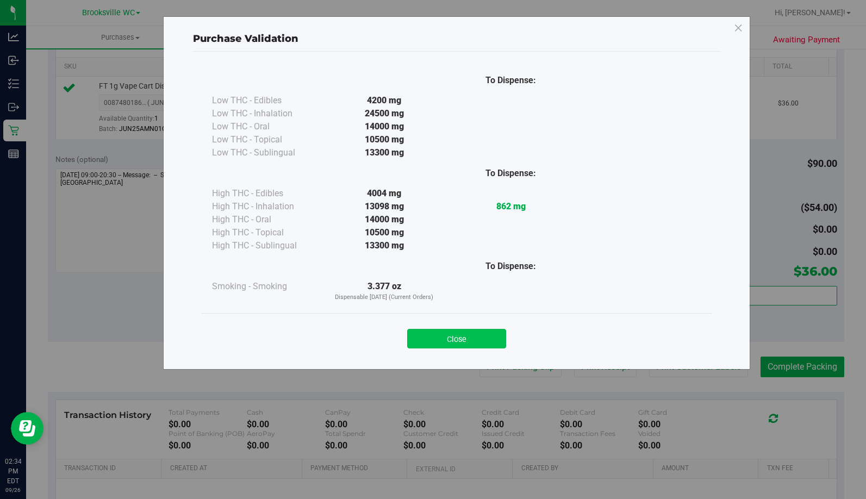
click at [482, 343] on button "Close" at bounding box center [456, 339] width 99 height 20
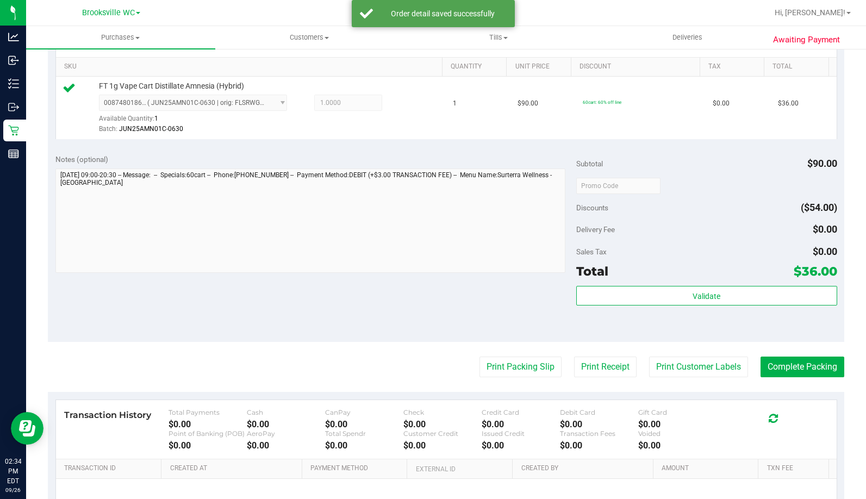
click at [489, 354] on purchase-details "Back Edit Purchase Cancel Purchase View Profile # 12009671 BioTrack ID: - Submi…" at bounding box center [446, 191] width 796 height 808
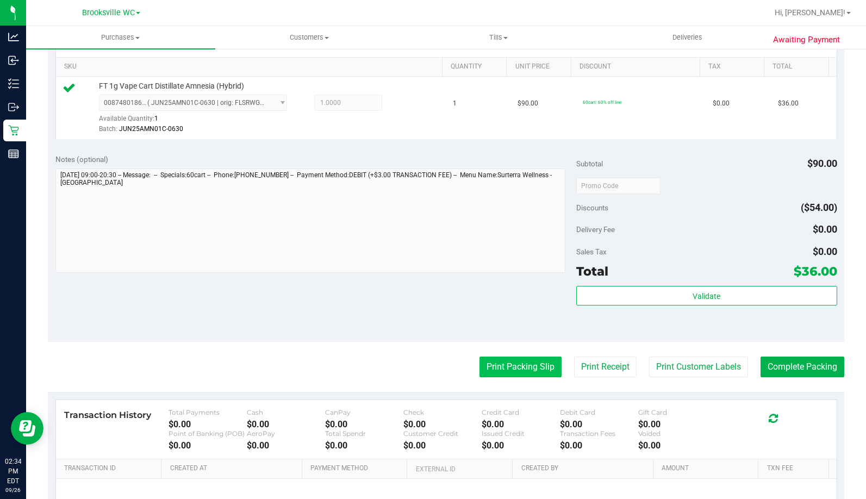
click at [498, 372] on button "Print Packing Slip" at bounding box center [520, 367] width 82 height 21
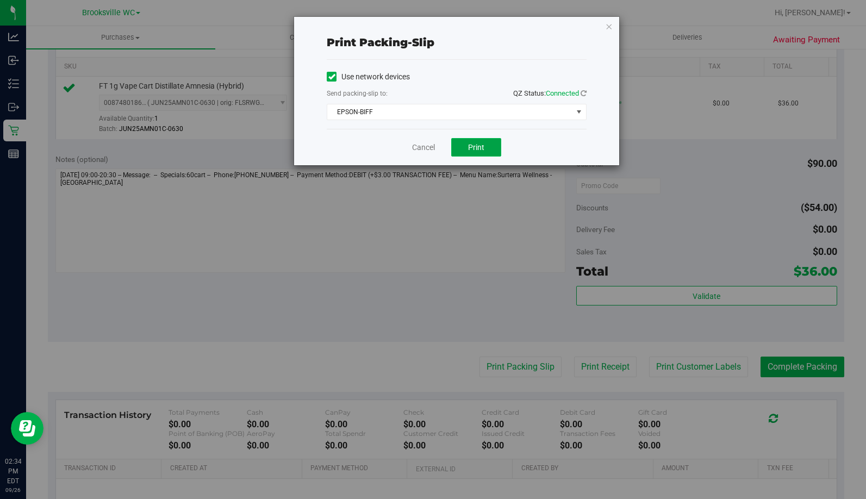
click at [486, 146] on button "Print" at bounding box center [476, 147] width 50 height 18
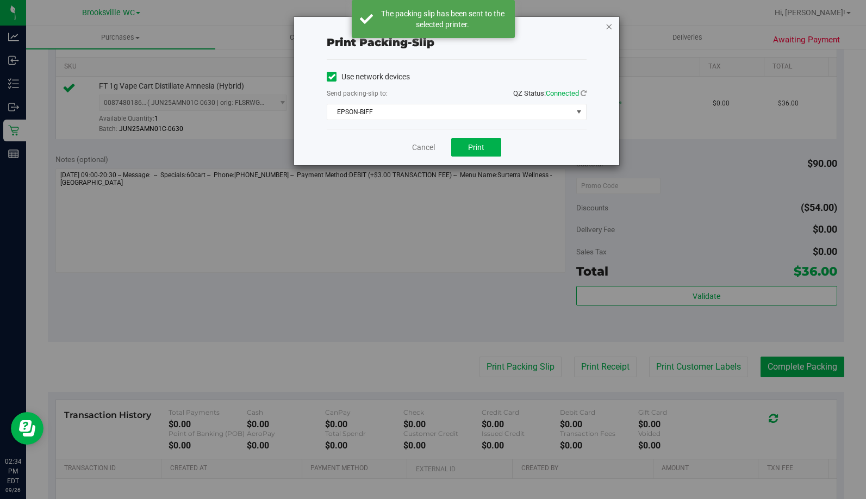
click at [607, 25] on icon "button" at bounding box center [609, 26] width 8 height 13
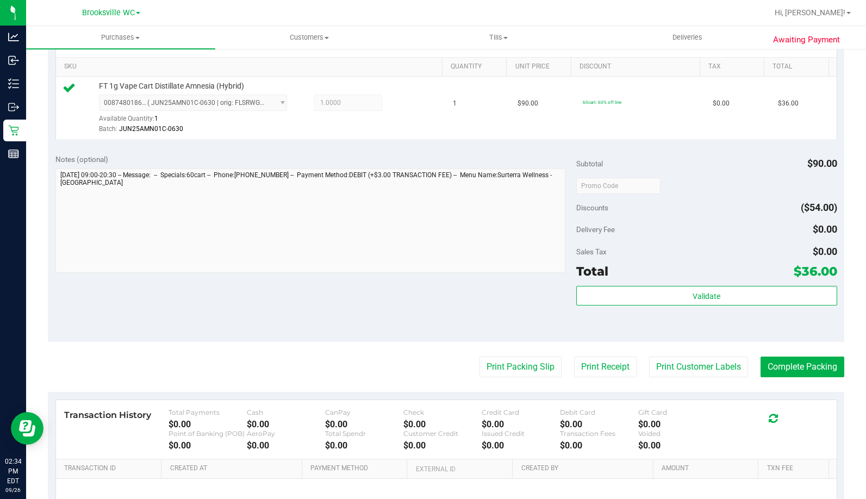
click at [703, 278] on div "Total $36.00" at bounding box center [706, 271] width 260 height 20
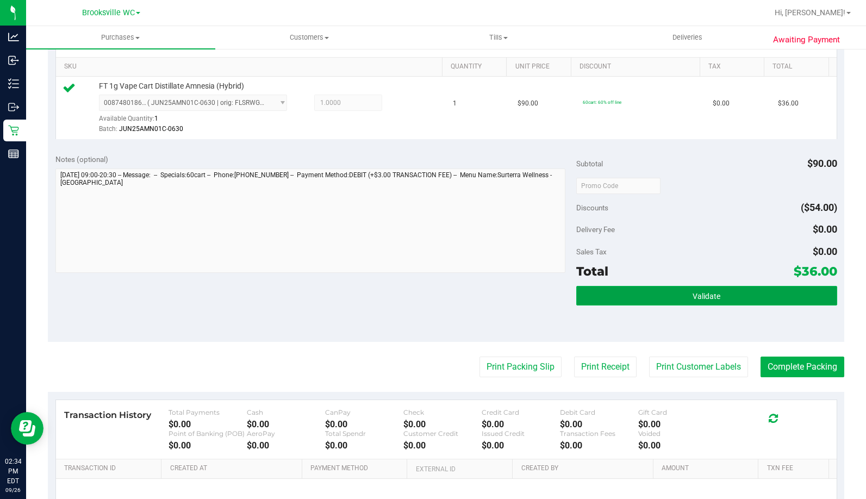
click at [697, 295] on span "Validate" at bounding box center [706, 296] width 28 height 9
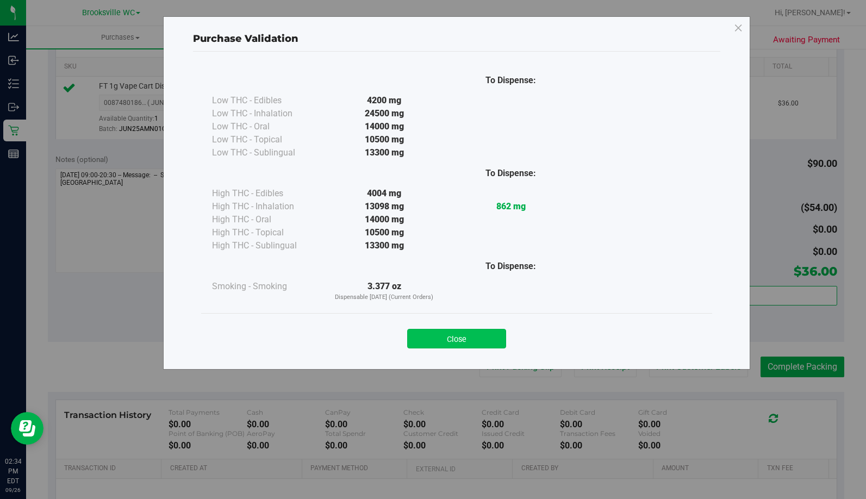
click at [452, 340] on button "Close" at bounding box center [456, 339] width 99 height 20
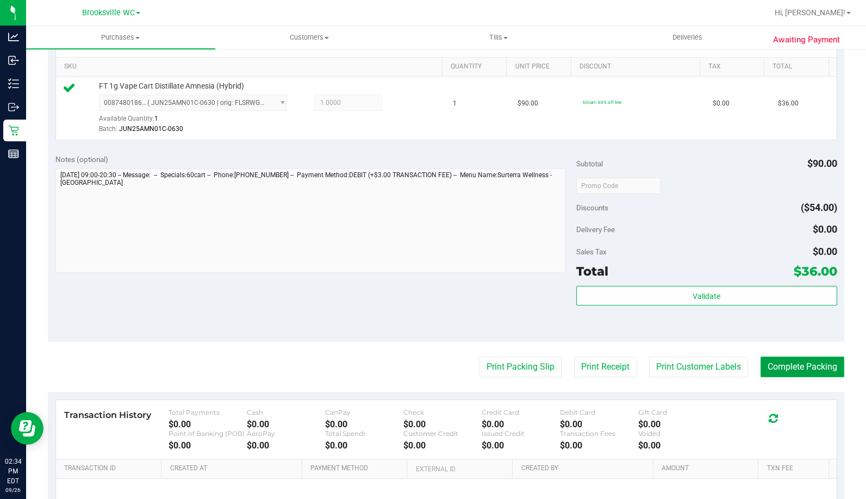
click at [767, 366] on button "Complete Packing" at bounding box center [802, 367] width 84 height 21
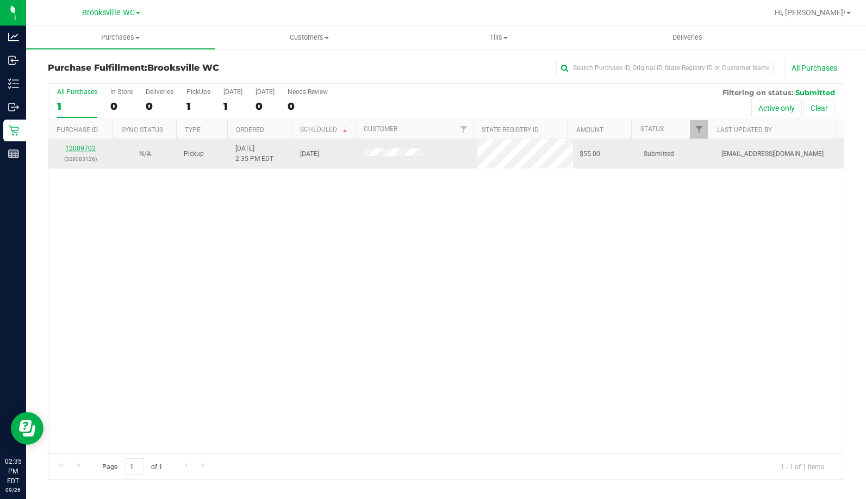
click at [74, 149] on link "12009702" at bounding box center [80, 149] width 30 height 8
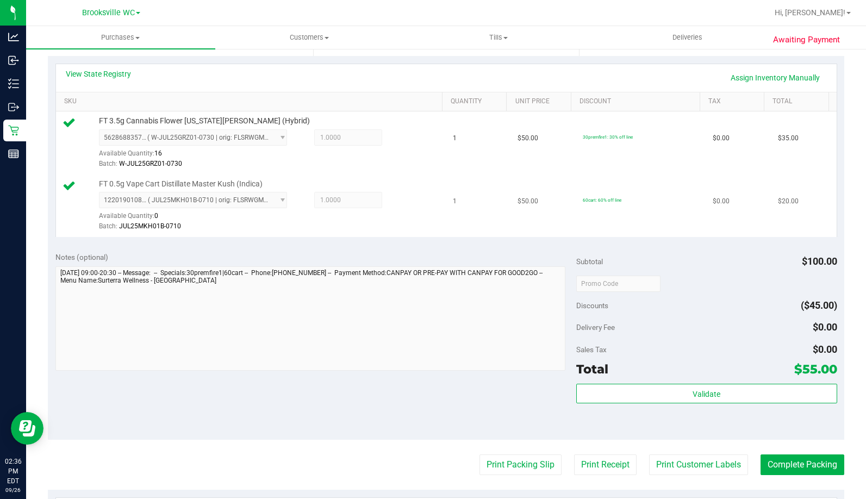
scroll to position [272, 0]
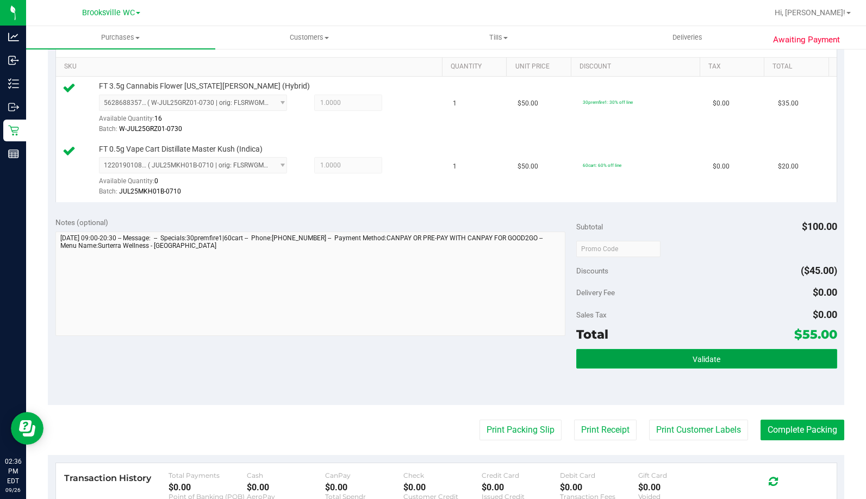
click at [629, 364] on button "Validate" at bounding box center [706, 359] width 260 height 20
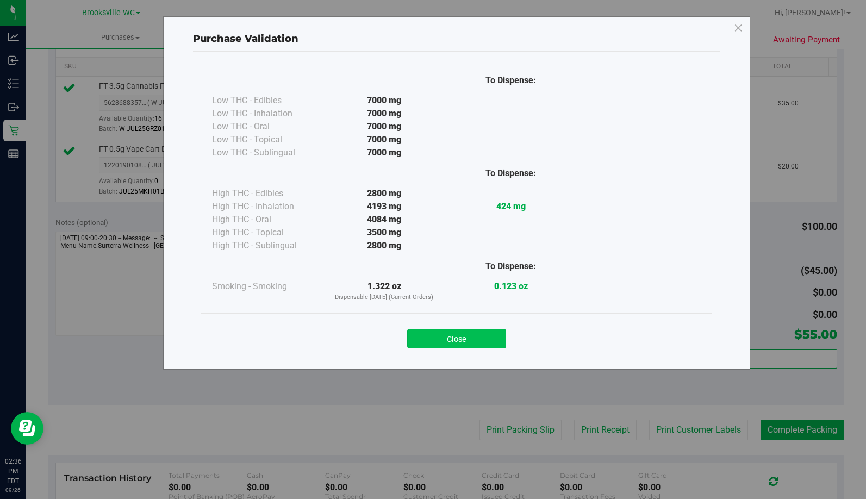
click at [452, 339] on button "Close" at bounding box center [456, 339] width 99 height 20
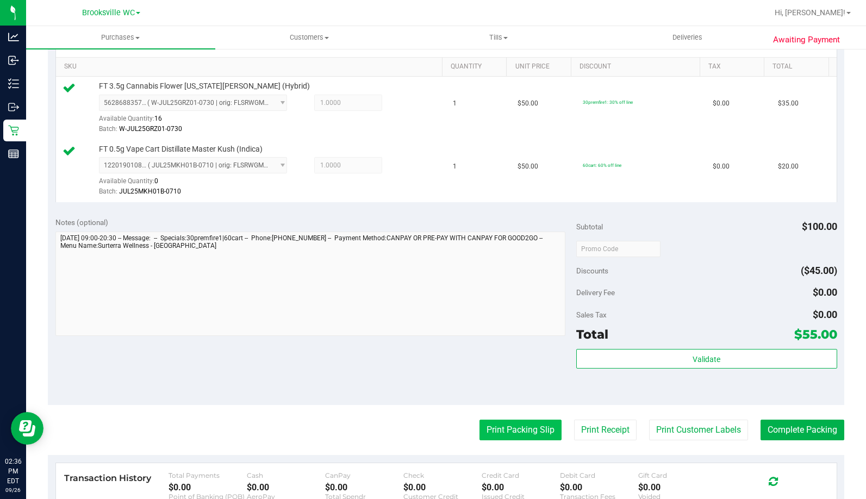
click at [497, 427] on button "Print Packing Slip" at bounding box center [520, 430] width 82 height 21
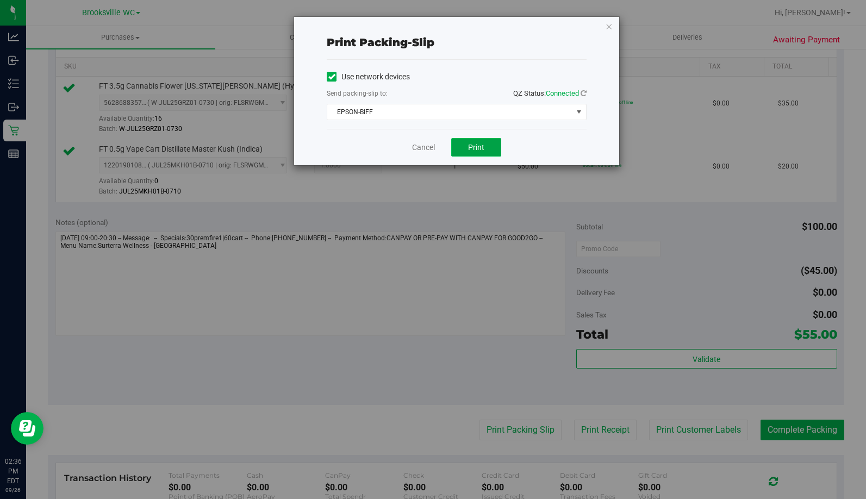
click at [485, 142] on button "Print" at bounding box center [476, 147] width 50 height 18
click at [609, 26] on icon "button" at bounding box center [609, 26] width 8 height 13
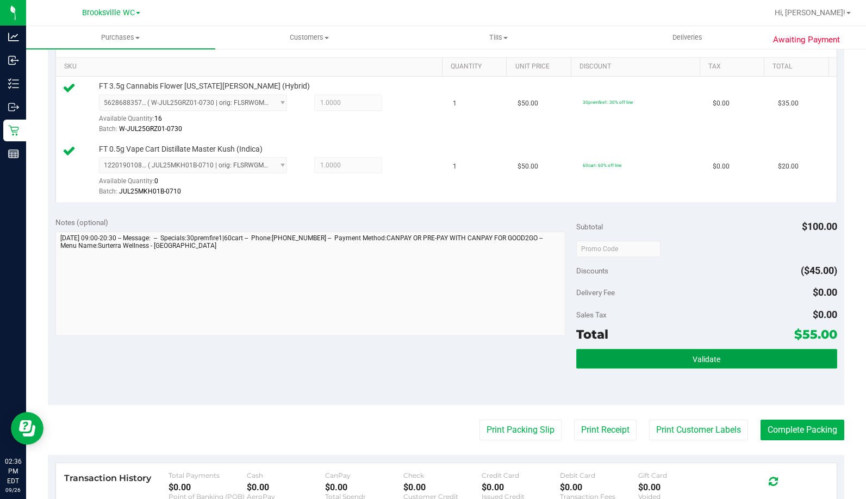
click at [729, 351] on button "Validate" at bounding box center [706, 359] width 260 height 20
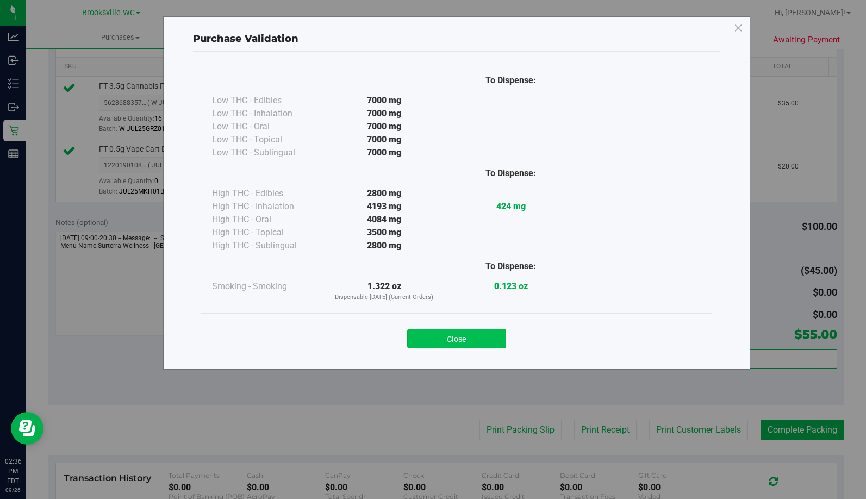
click at [472, 333] on button "Close" at bounding box center [456, 339] width 99 height 20
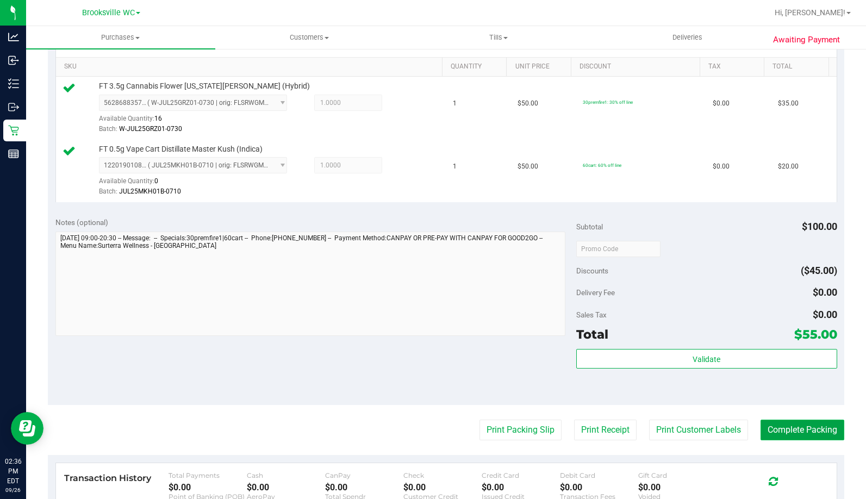
click at [799, 428] on button "Complete Packing" at bounding box center [802, 430] width 84 height 21
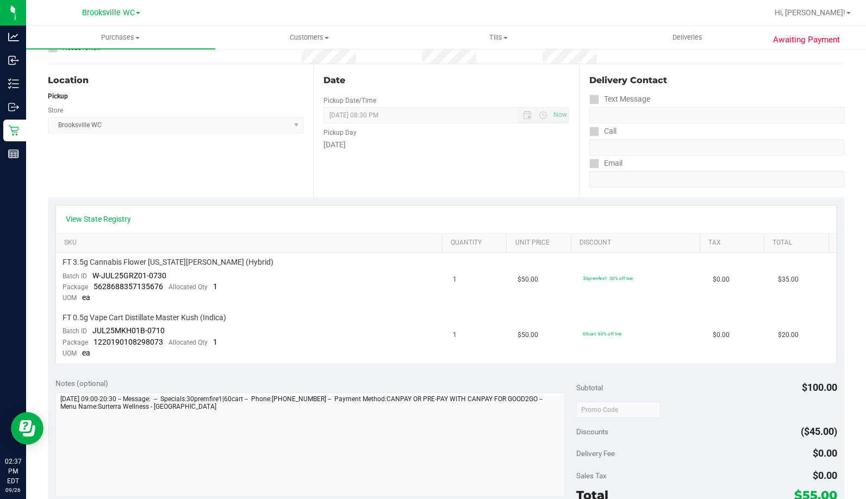
scroll to position [272, 0]
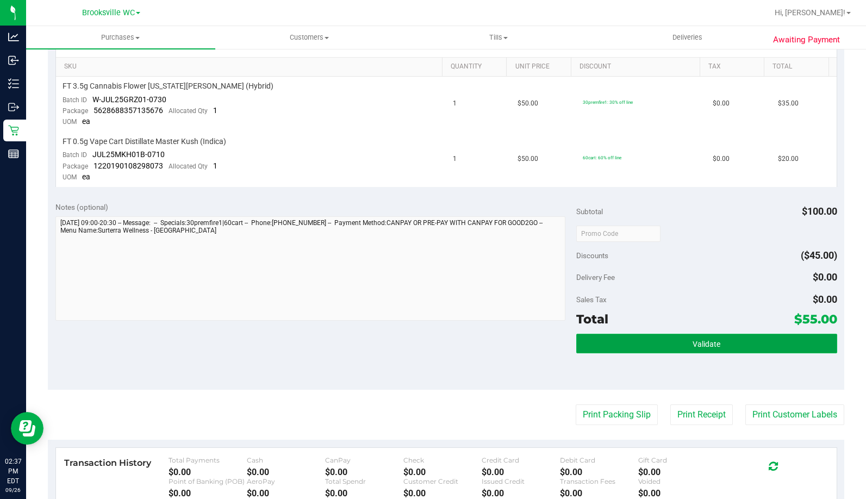
click at [659, 348] on button "Validate" at bounding box center [706, 344] width 260 height 20
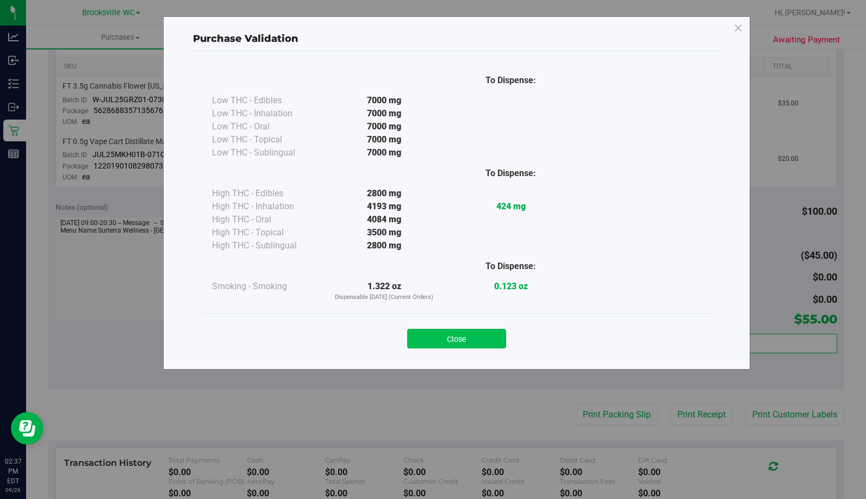
click at [457, 341] on button "Close" at bounding box center [456, 339] width 99 height 20
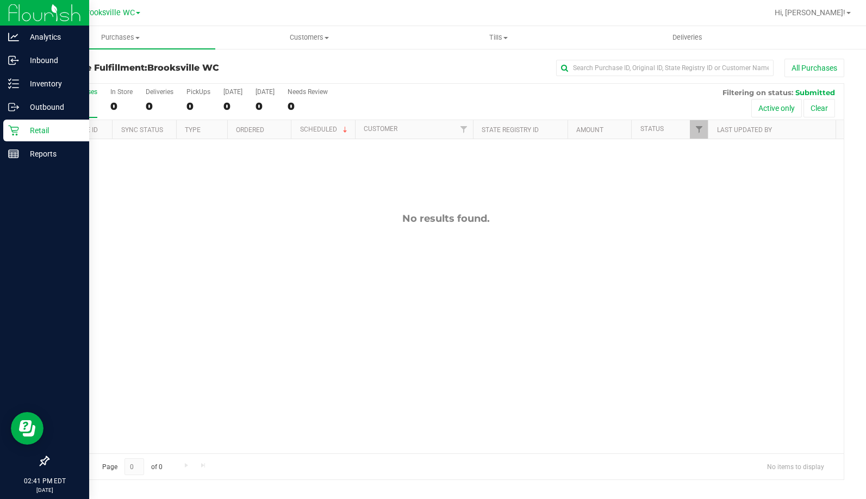
click at [3, 373] on div at bounding box center [44, 308] width 89 height 284
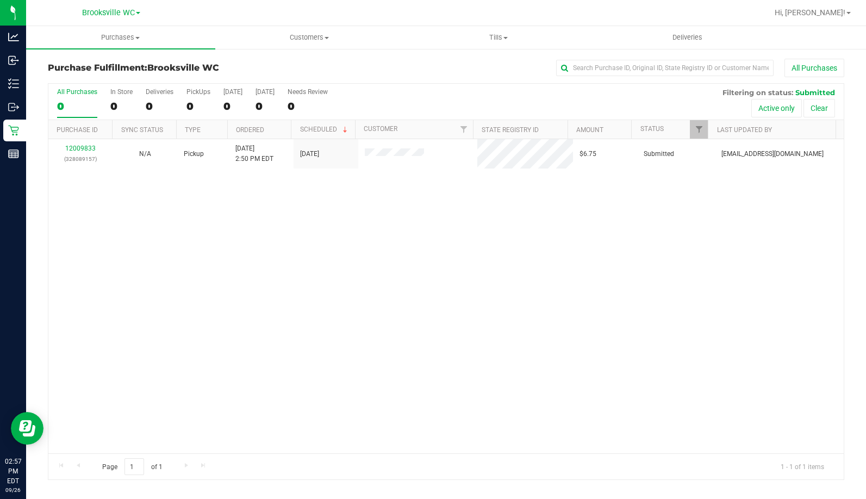
click at [117, 255] on div "12009833 (328089157) N/A Pickup 9/26/2025 2:50 PM EDT 9/26/2025 $6.75 Submitted…" at bounding box center [445, 296] width 795 height 314
drag, startPoint x: 83, startPoint y: 317, endPoint x: 100, endPoint y: 302, distance: 22.8
click at [83, 317] on div "12009833 (328089157) N/A Pickup 9/26/2025 2:50 PM EDT 9/26/2025 $6.75 Submitted…" at bounding box center [445, 296] width 795 height 314
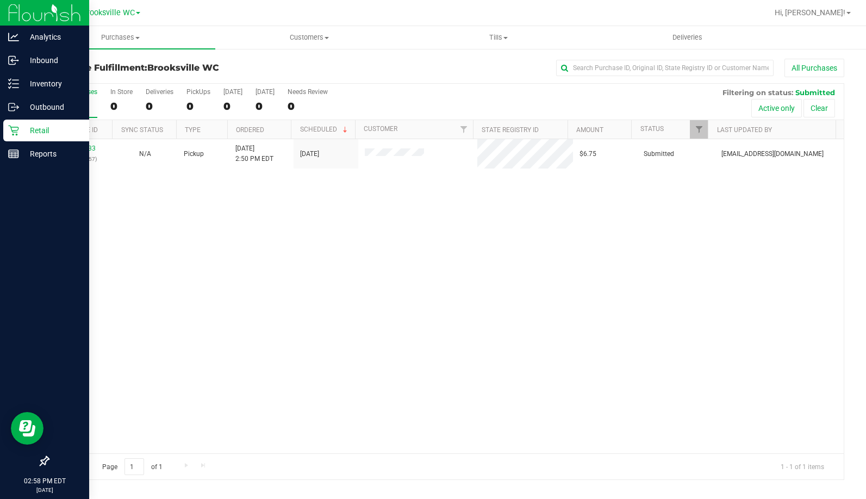
click at [77, 276] on div at bounding box center [44, 308] width 89 height 284
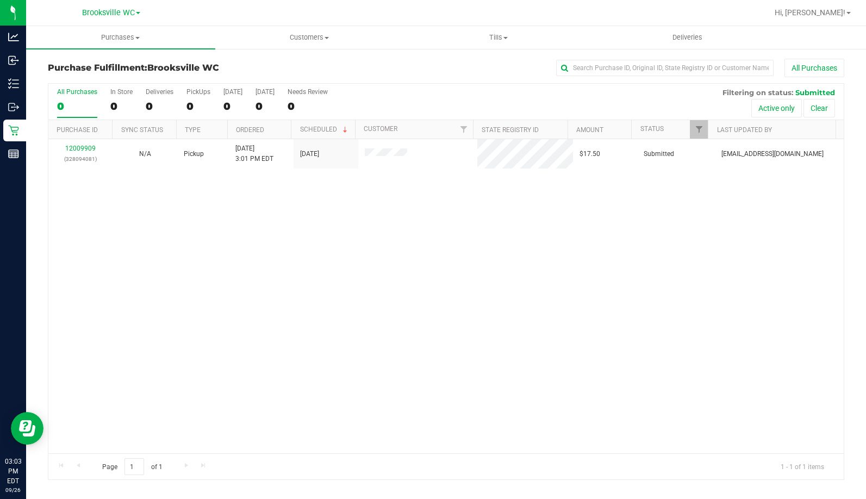
click at [89, 304] on div "12009909 (328094081) N/A Pickup 9/26/2025 3:01 PM EDT 9/26/2025 $17.50 Submitte…" at bounding box center [445, 296] width 795 height 314
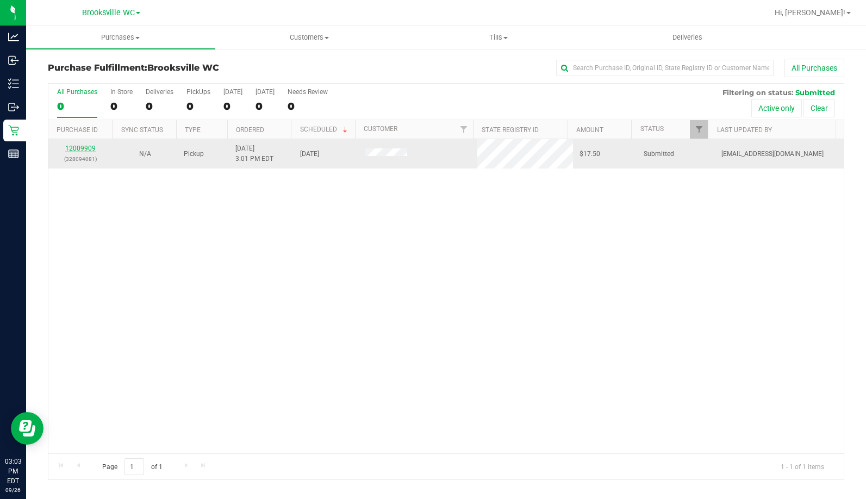
click at [83, 151] on link "12009909" at bounding box center [80, 149] width 30 height 8
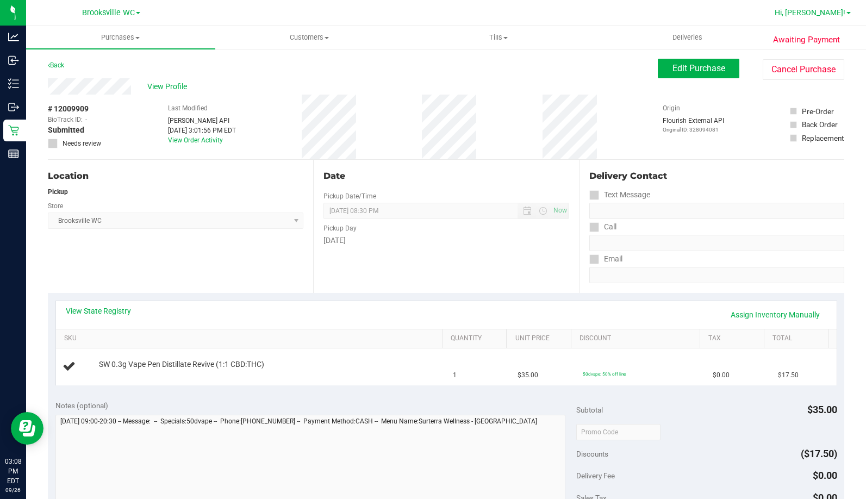
click at [817, 11] on span "Hi, [PERSON_NAME]!" at bounding box center [809, 12] width 71 height 9
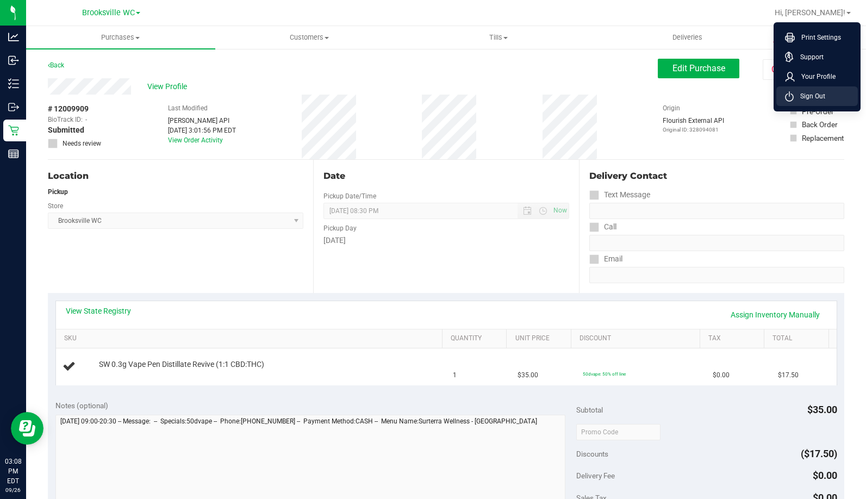
click at [808, 98] on span "Sign Out" at bounding box center [809, 96] width 32 height 11
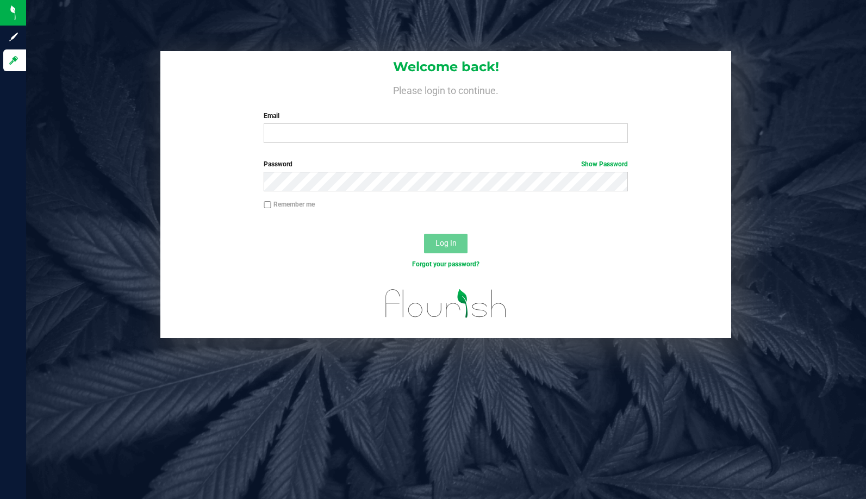
drag, startPoint x: 38, startPoint y: 193, endPoint x: 209, endPoint y: 14, distance: 248.3
click at [39, 193] on div "Welcome back! Please login to continue. Email Required Please format your email…" at bounding box center [446, 194] width 856 height 287
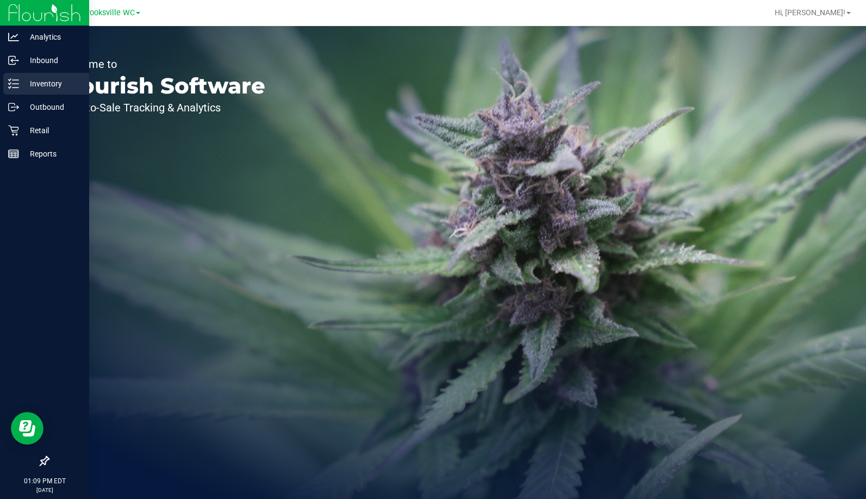
click at [28, 79] on p "Inventory" at bounding box center [51, 83] width 65 height 13
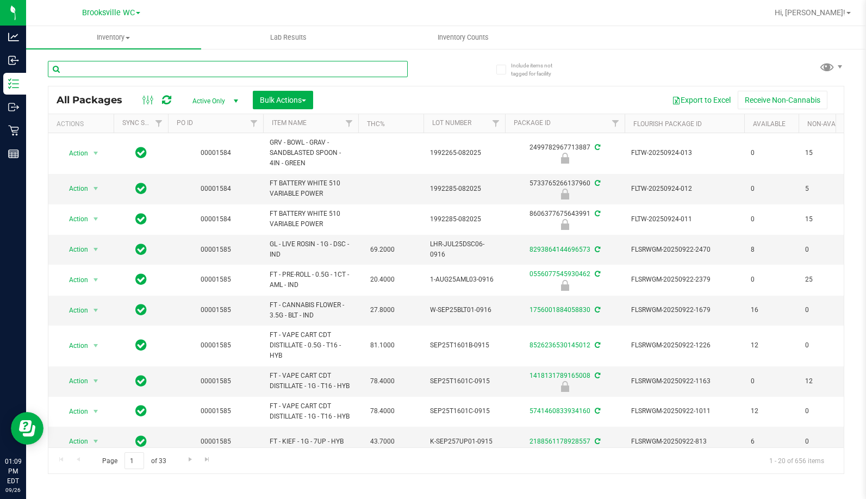
click at [294, 64] on input "text" at bounding box center [228, 69] width 360 height 16
click at [435, 64] on div at bounding box center [247, 68] width 398 height 35
click at [430, 64] on div at bounding box center [247, 68] width 398 height 35
click at [139, 70] on input "text" at bounding box center [228, 69] width 360 height 16
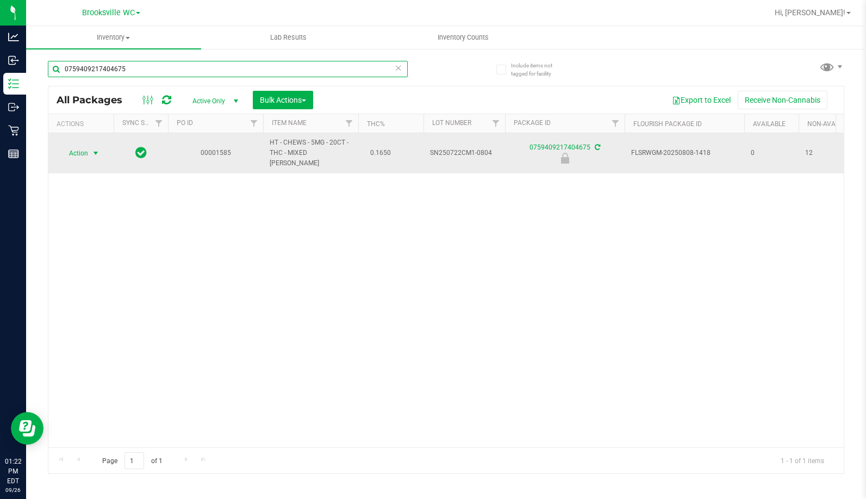
type input "0759409217404675"
click at [84, 149] on span "Action" at bounding box center [73, 153] width 29 height 15
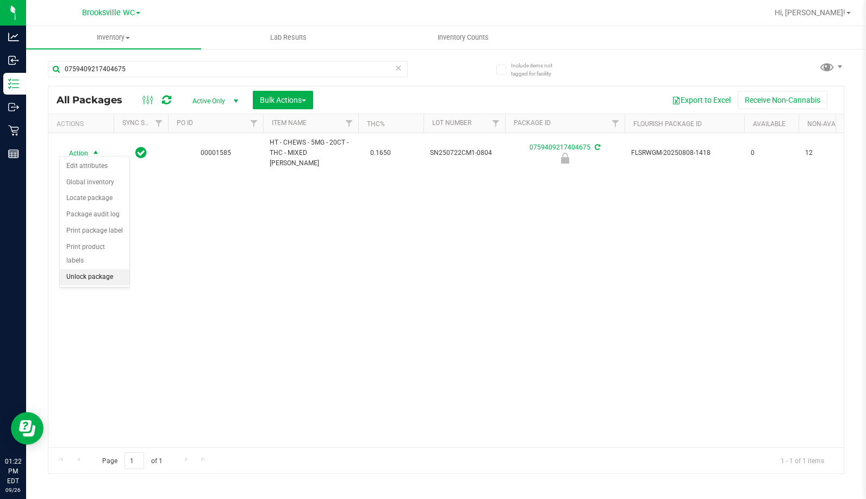
click at [90, 269] on li "Unlock package" at bounding box center [95, 277] width 70 height 16
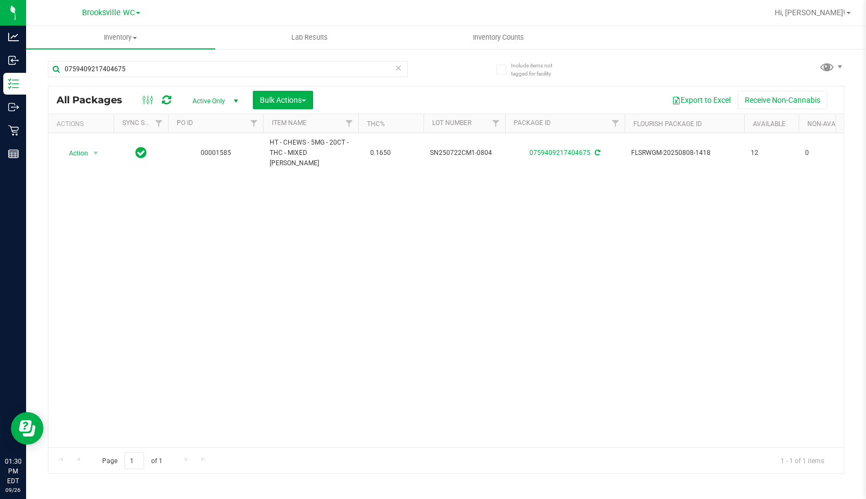
click at [399, 66] on icon at bounding box center [399, 67] width 8 height 13
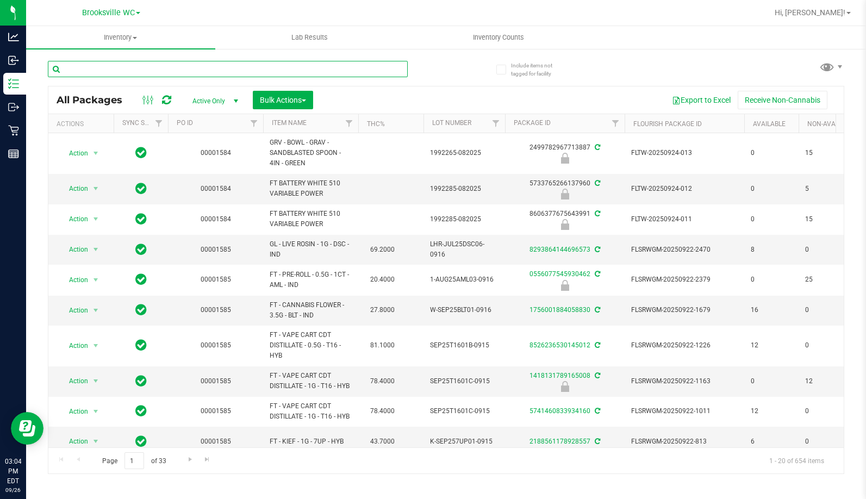
click at [141, 67] on input "text" at bounding box center [228, 69] width 360 height 16
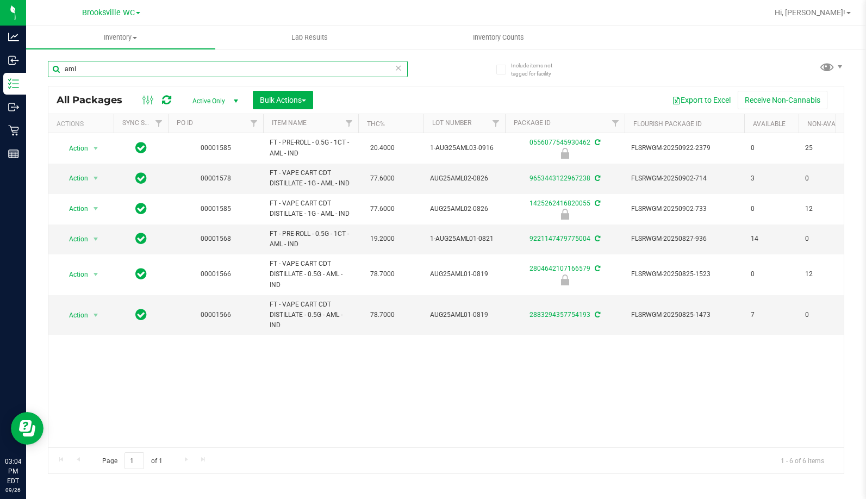
type input "aml"
click at [220, 96] on span "Active Only" at bounding box center [213, 100] width 60 height 15
click at [207, 152] on li "Locked" at bounding box center [212, 151] width 59 height 16
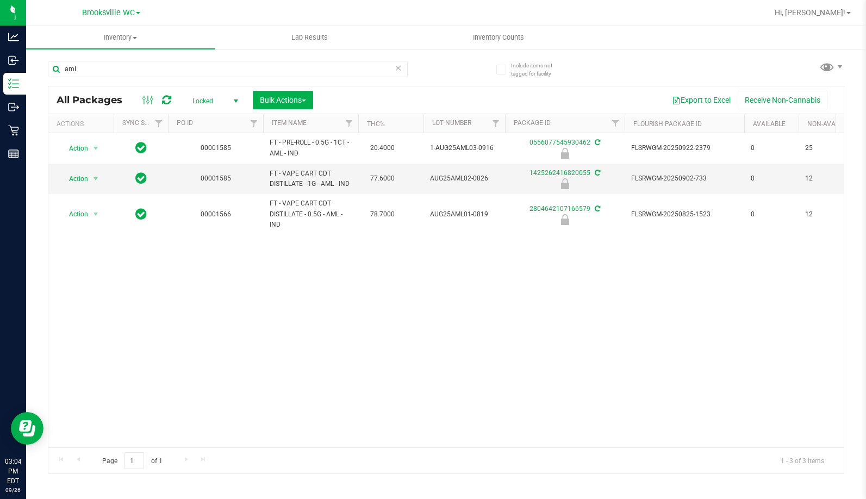
click at [233, 97] on span "select" at bounding box center [236, 101] width 9 height 9
click at [207, 171] on li "All" at bounding box center [212, 167] width 59 height 16
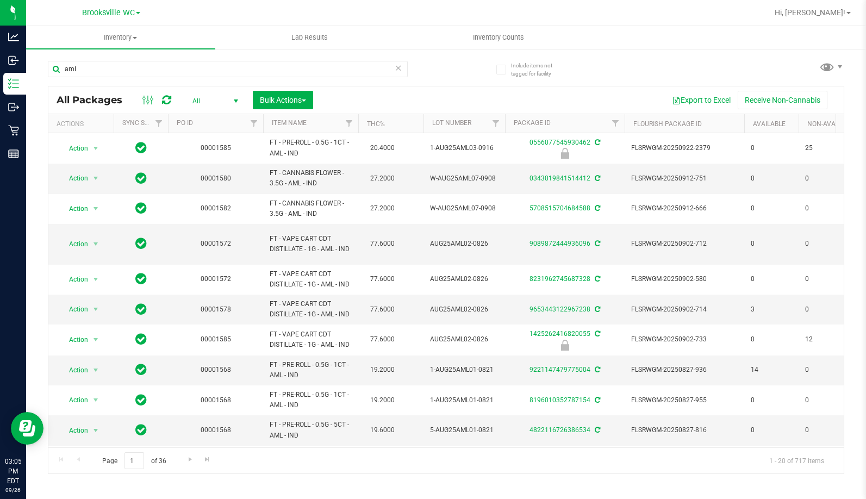
click at [229, 101] on span "select" at bounding box center [236, 100] width 14 height 15
click at [213, 122] on li "Active Only" at bounding box center [212, 118] width 59 height 16
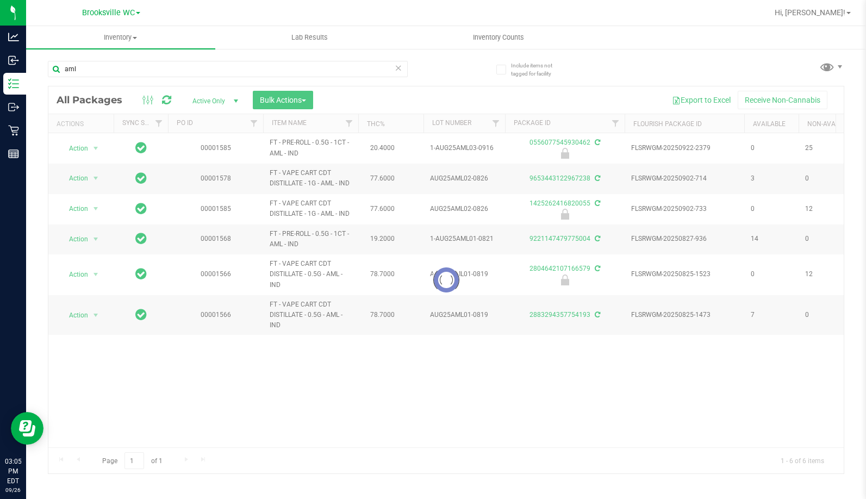
click at [396, 68] on icon at bounding box center [399, 67] width 8 height 13
